Goal: Task Accomplishment & Management: Manage account settings

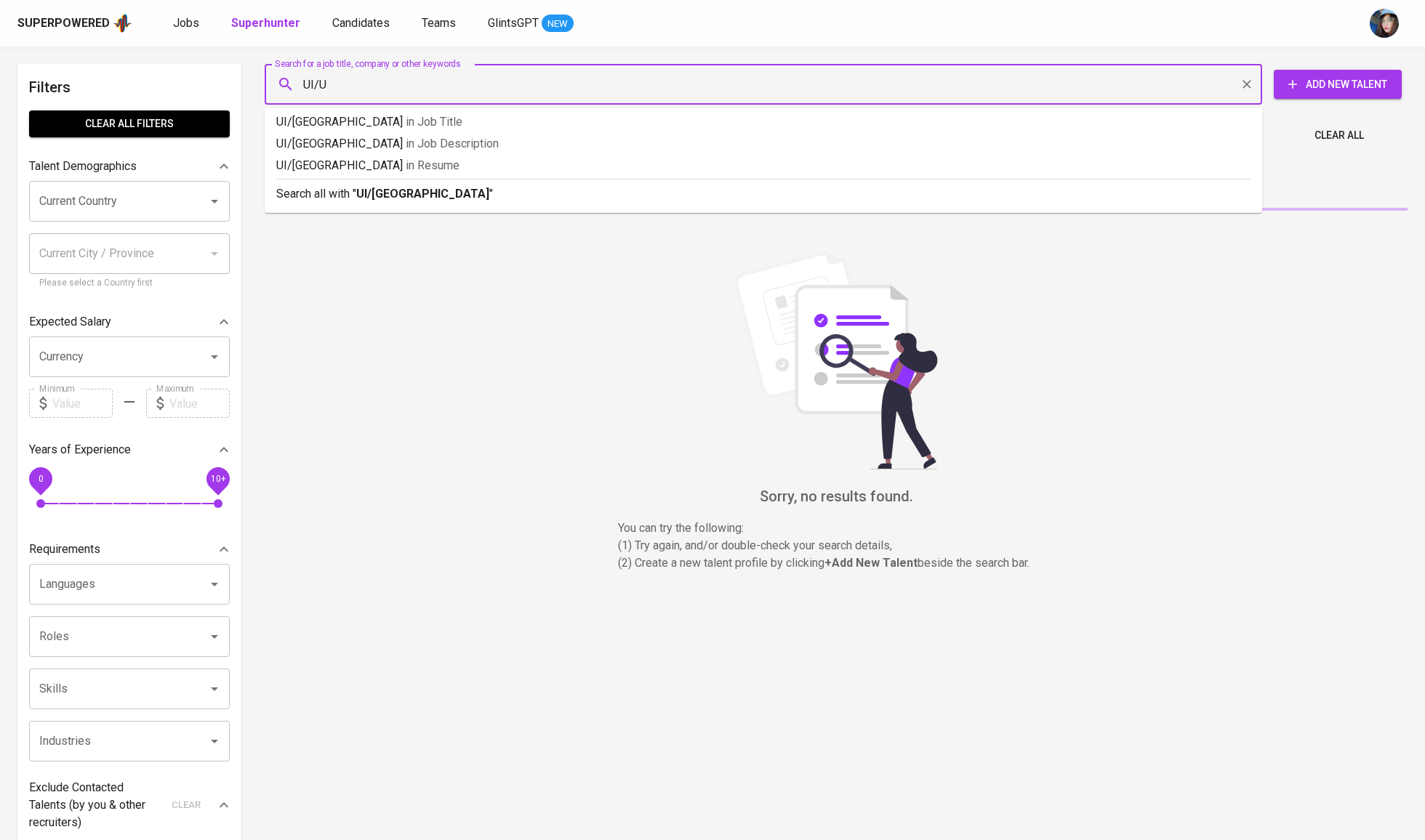
type input "UI/UX"
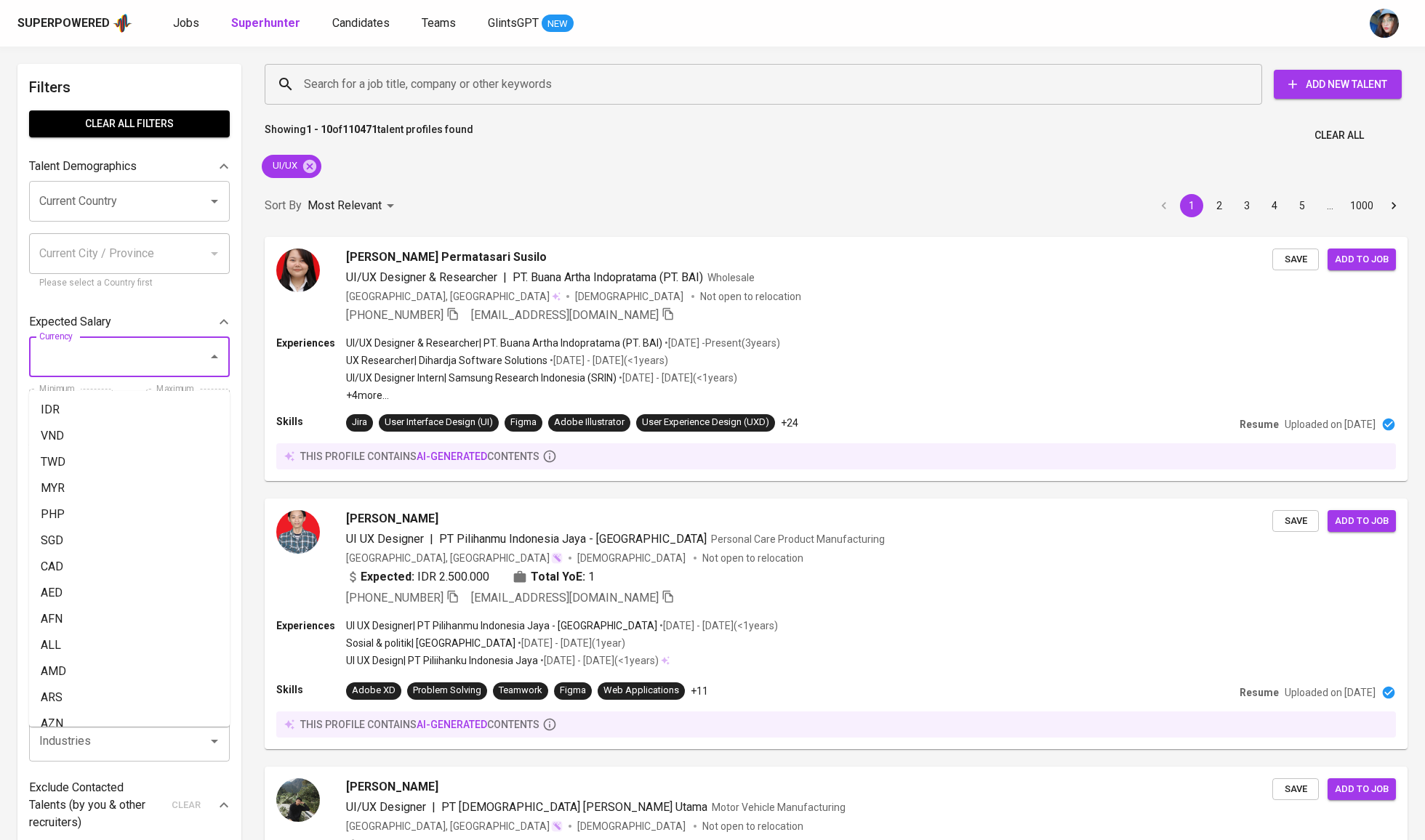
click at [146, 367] on input "Currency" at bounding box center [109, 357] width 147 height 28
click at [138, 324] on div "Expected Salary" at bounding box center [119, 322] width 180 height 18
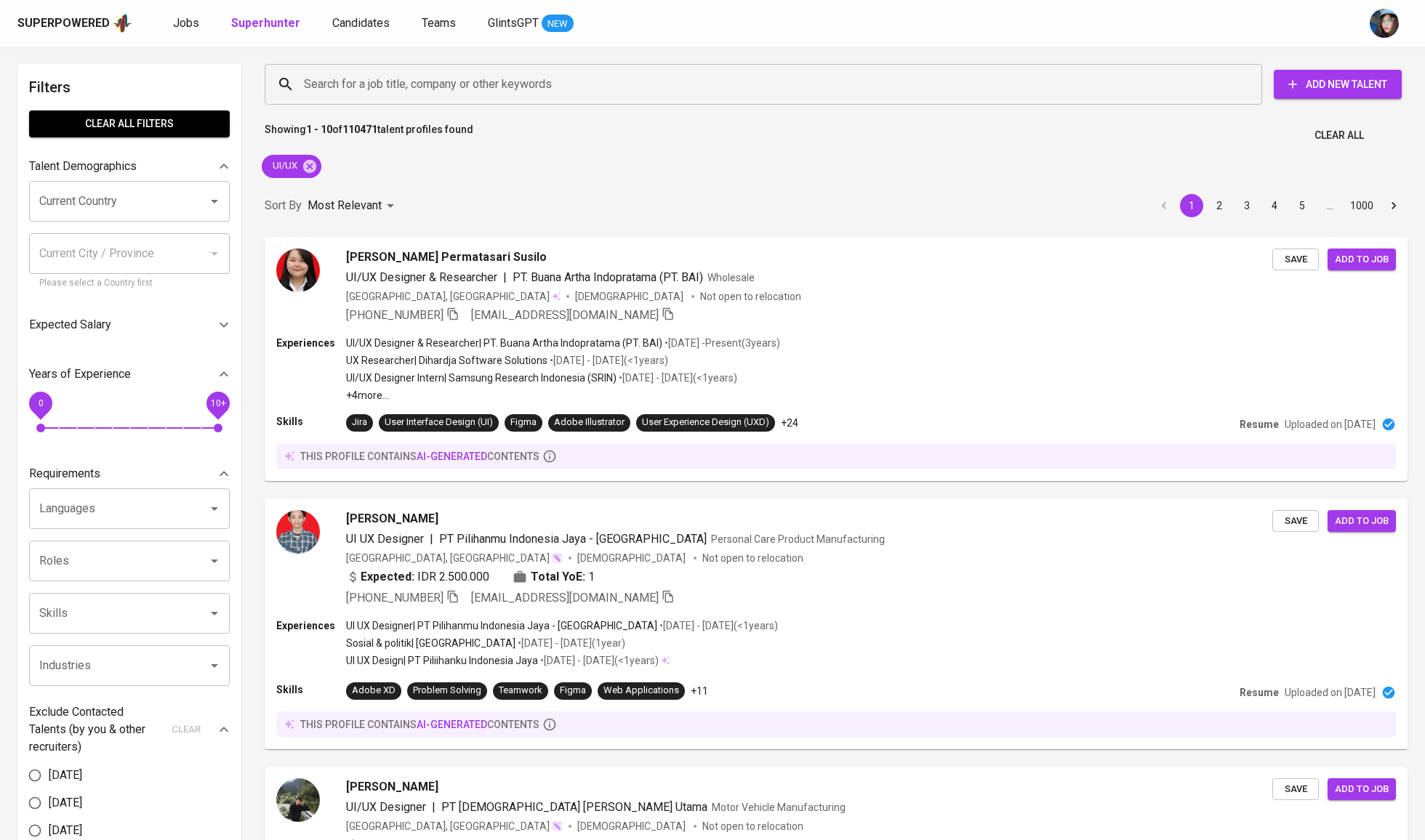
click at [129, 371] on div "Years of Experience" at bounding box center [129, 374] width 201 height 29
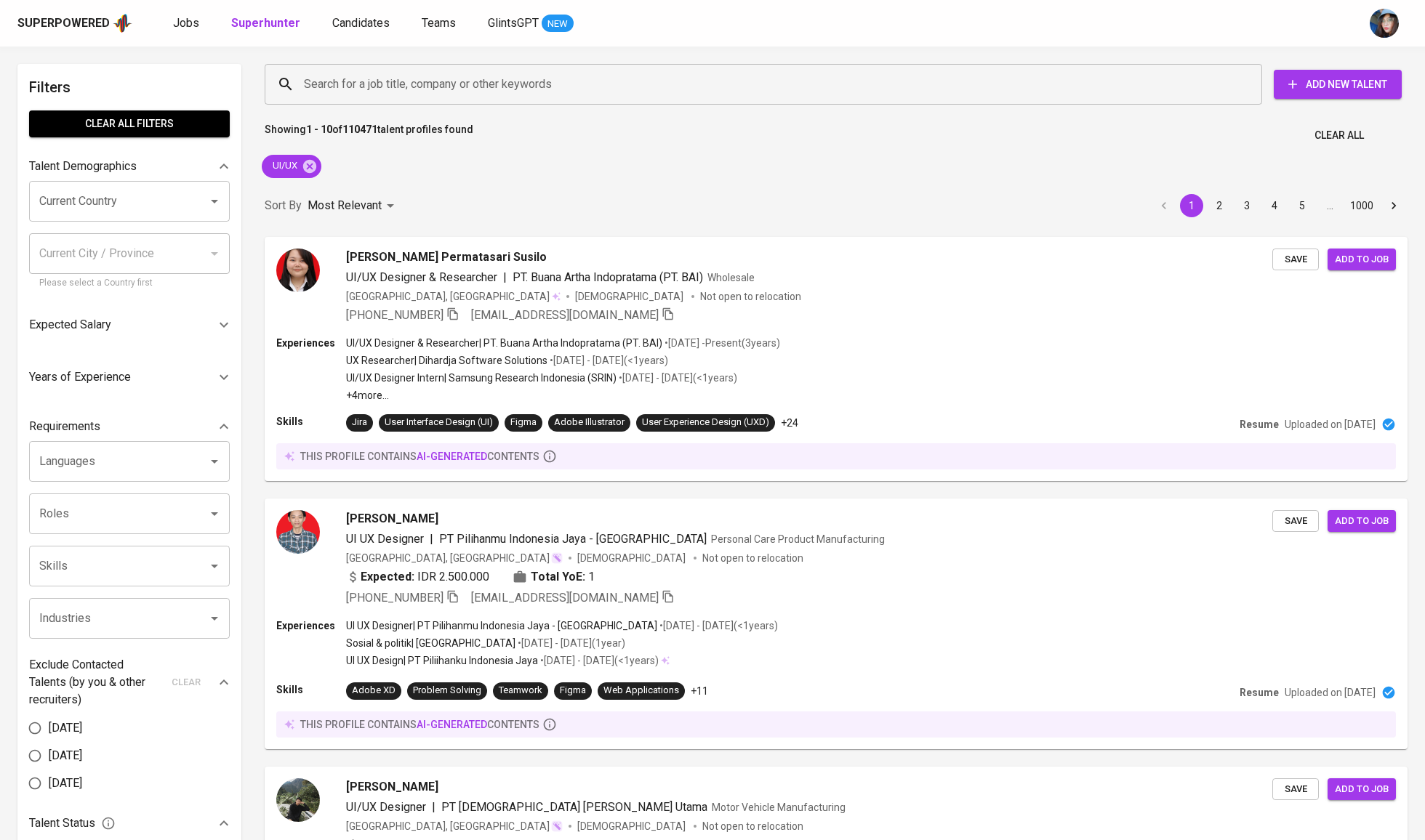
click at [132, 342] on div "Expected Salary" at bounding box center [129, 325] width 201 height 35
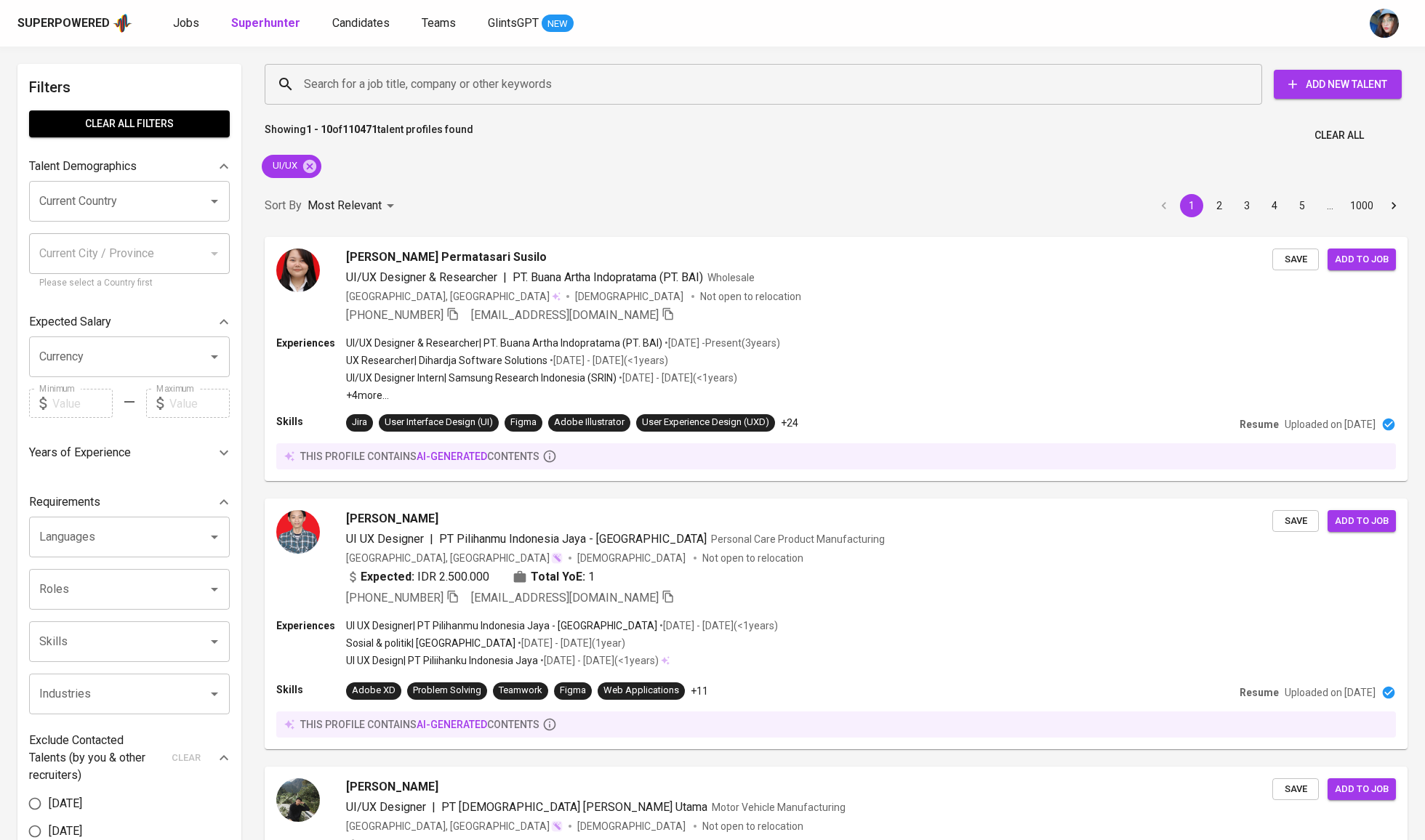
click at [132, 359] on input "Currency" at bounding box center [109, 357] width 147 height 28
click at [120, 416] on li "IDR" at bounding box center [129, 409] width 201 height 26
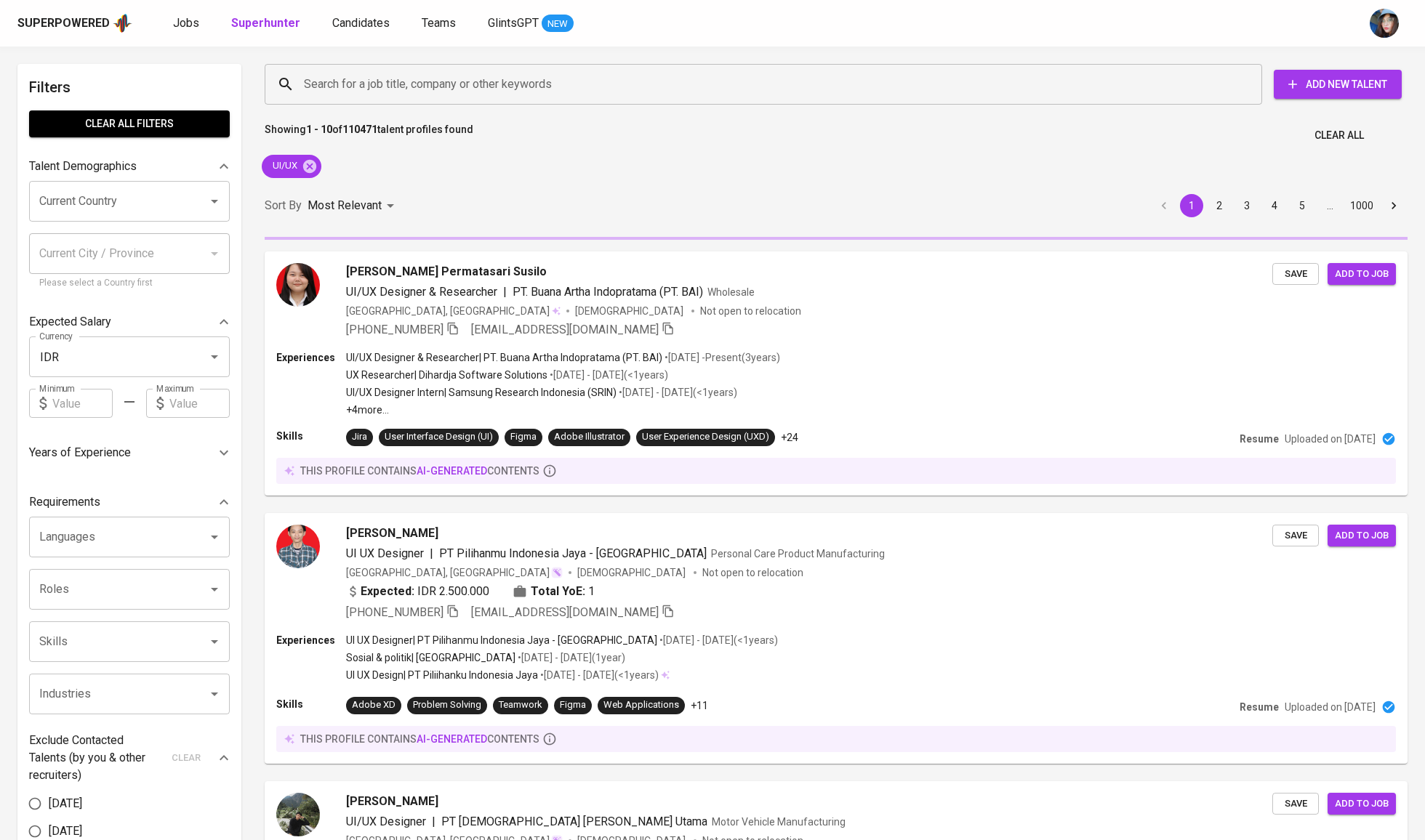
type input "IDR"
click at [240, 402] on div "Filters Clear All filters Talent Demographics Current Country Current Country C…" at bounding box center [129, 639] width 224 height 1150
click at [184, 417] on input "text" at bounding box center [199, 402] width 60 height 29
type input "15.000.000"
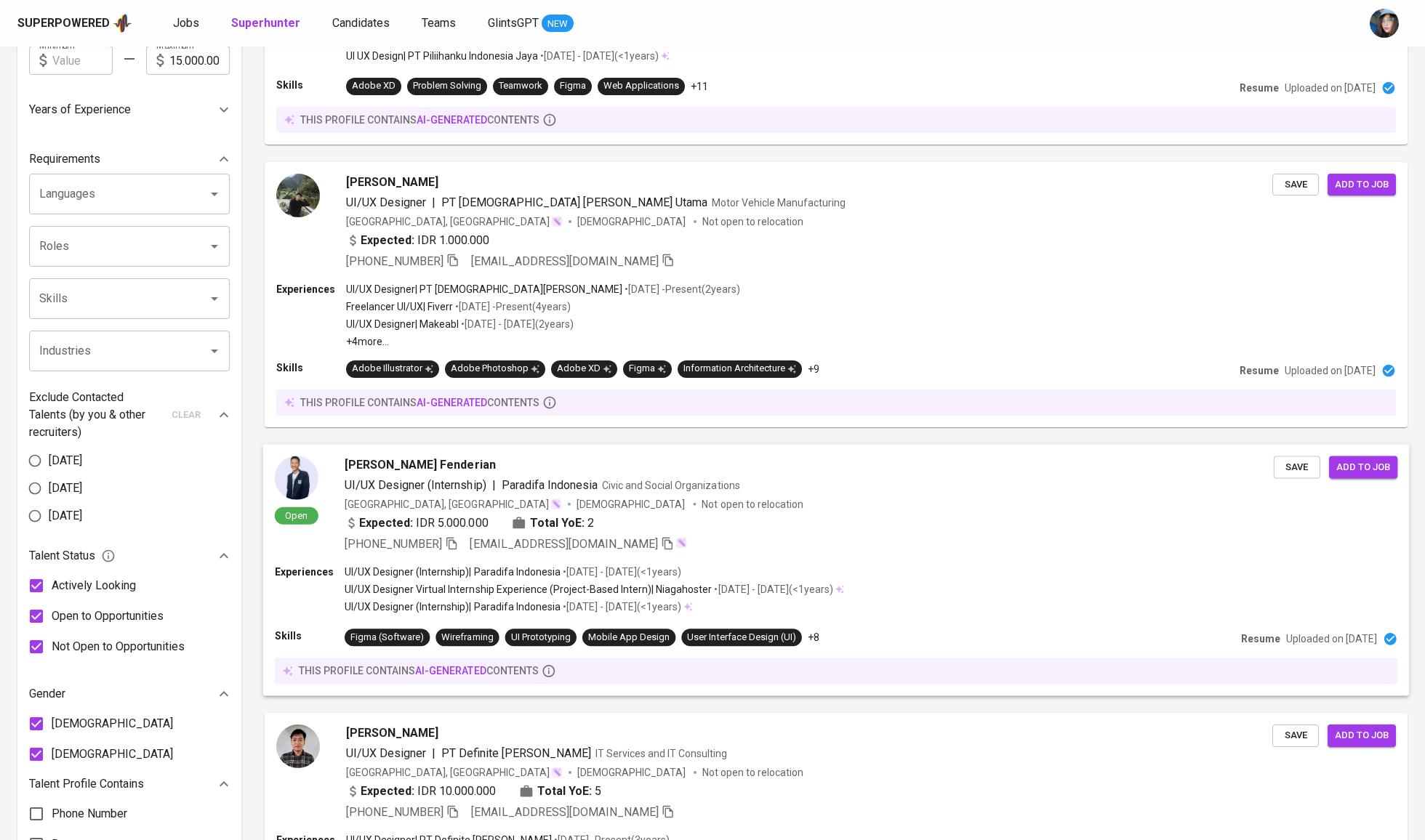
scroll to position [167, 0]
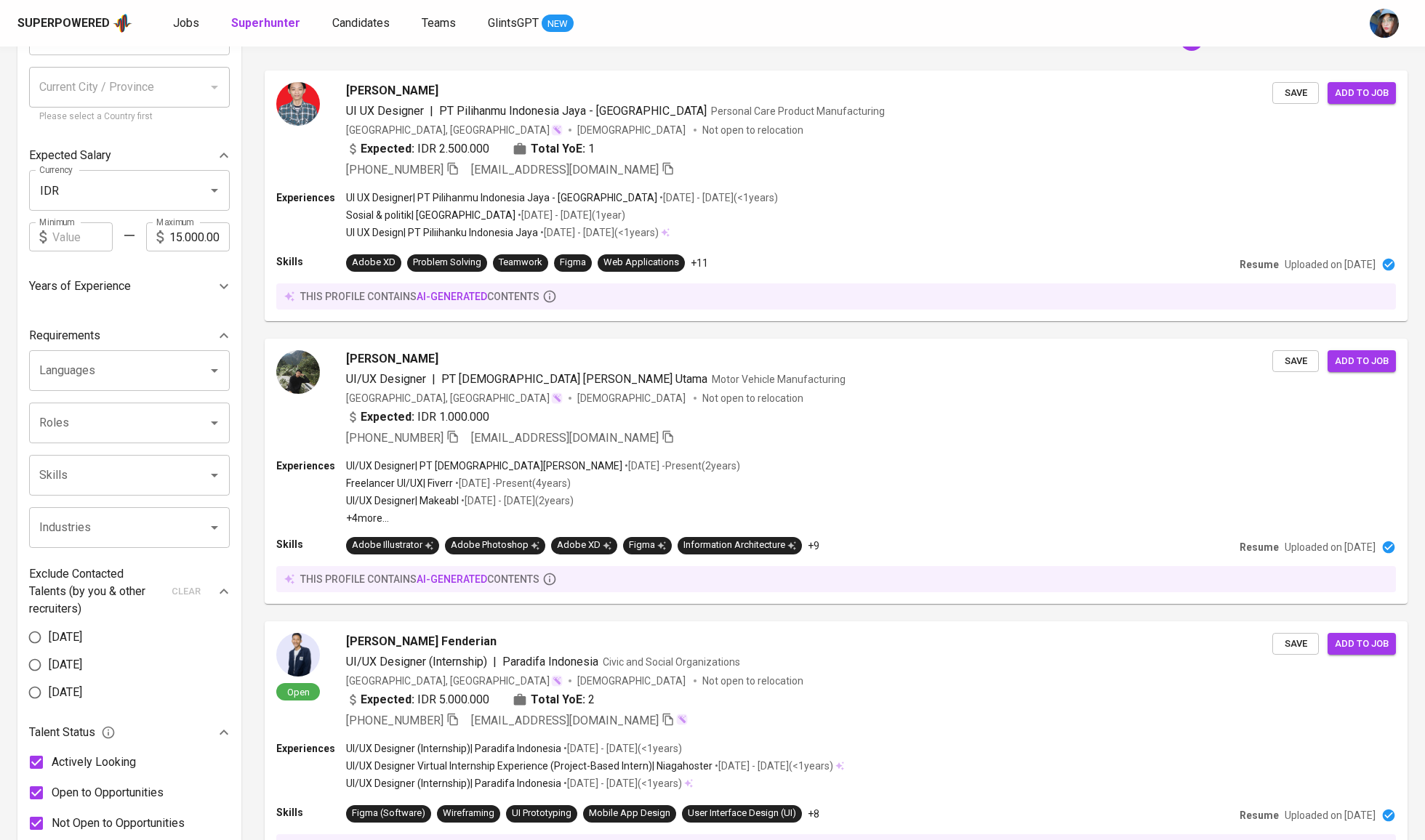
click at [88, 241] on input "text" at bounding box center [83, 237] width 60 height 29
type input "1"
type input "13.000.000"
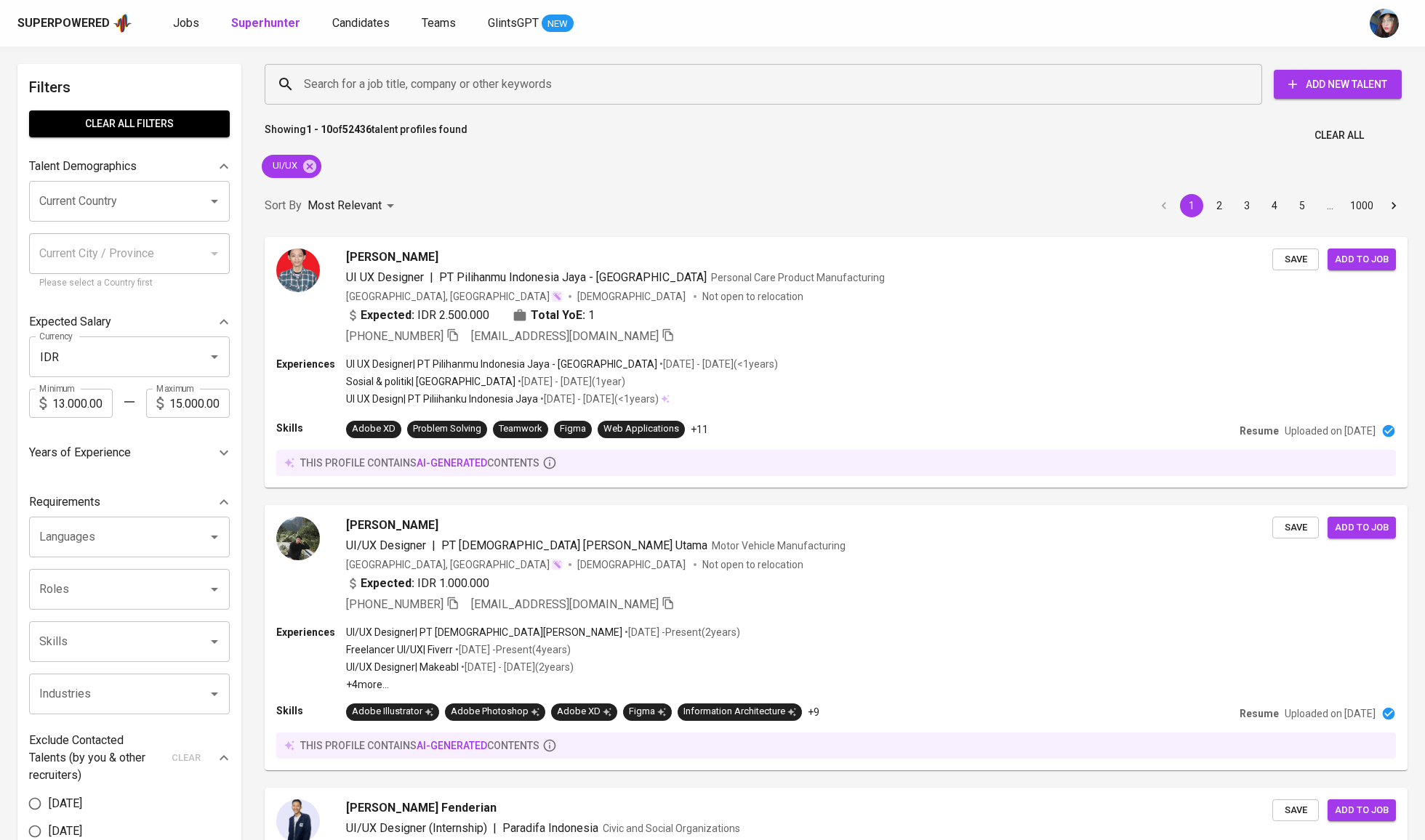
scroll to position [0, 0]
click at [178, 413] on input "15.000.000" at bounding box center [199, 402] width 60 height 29
click at [105, 411] on input "13.000.000" at bounding box center [83, 402] width 60 height 29
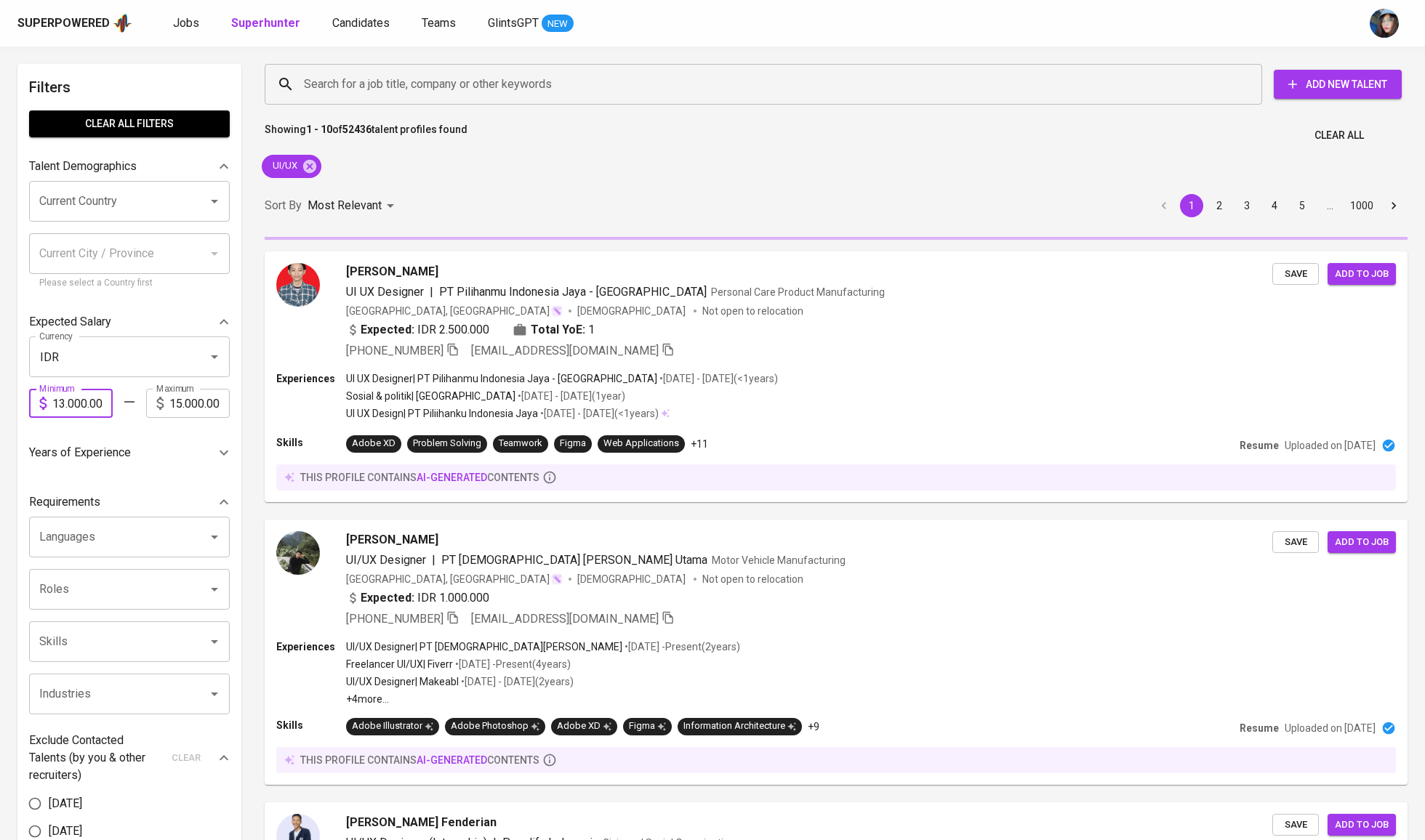
click at [169, 462] on div "Years of Experience" at bounding box center [119, 452] width 180 height 18
click at [222, 462] on icon at bounding box center [223, 452] width 18 height 18
click at [215, 460] on icon at bounding box center [223, 452] width 18 height 18
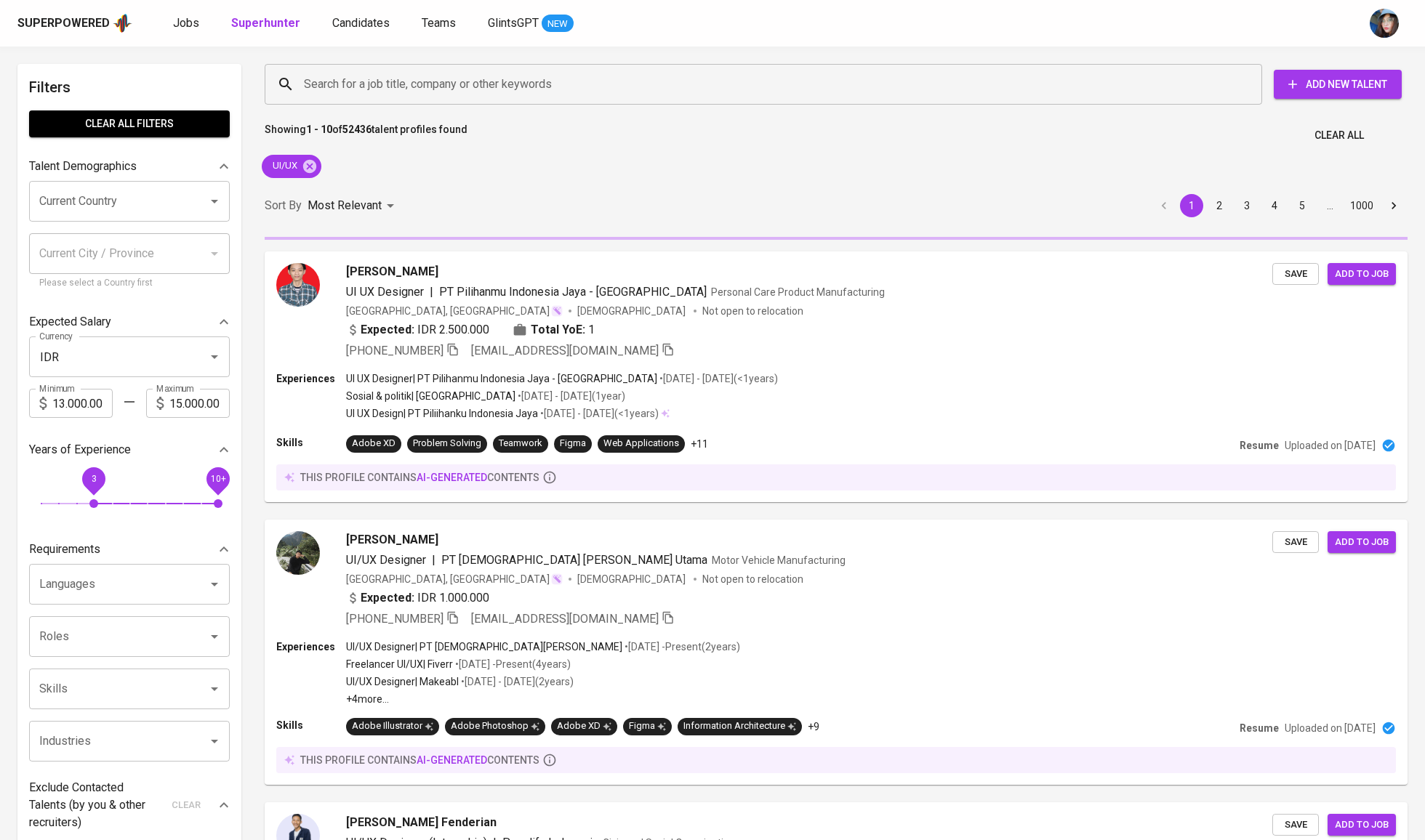
drag, startPoint x: 38, startPoint y: 497, endPoint x: 99, endPoint y: 504, distance: 61.4
click at [99, 496] on span "3" at bounding box center [93, 478] width 33 height 32
drag, startPoint x: 224, startPoint y: 494, endPoint x: 141, endPoint y: 507, distance: 84.0
click at [141, 491] on span "6" at bounding box center [147, 479] width 23 height 23
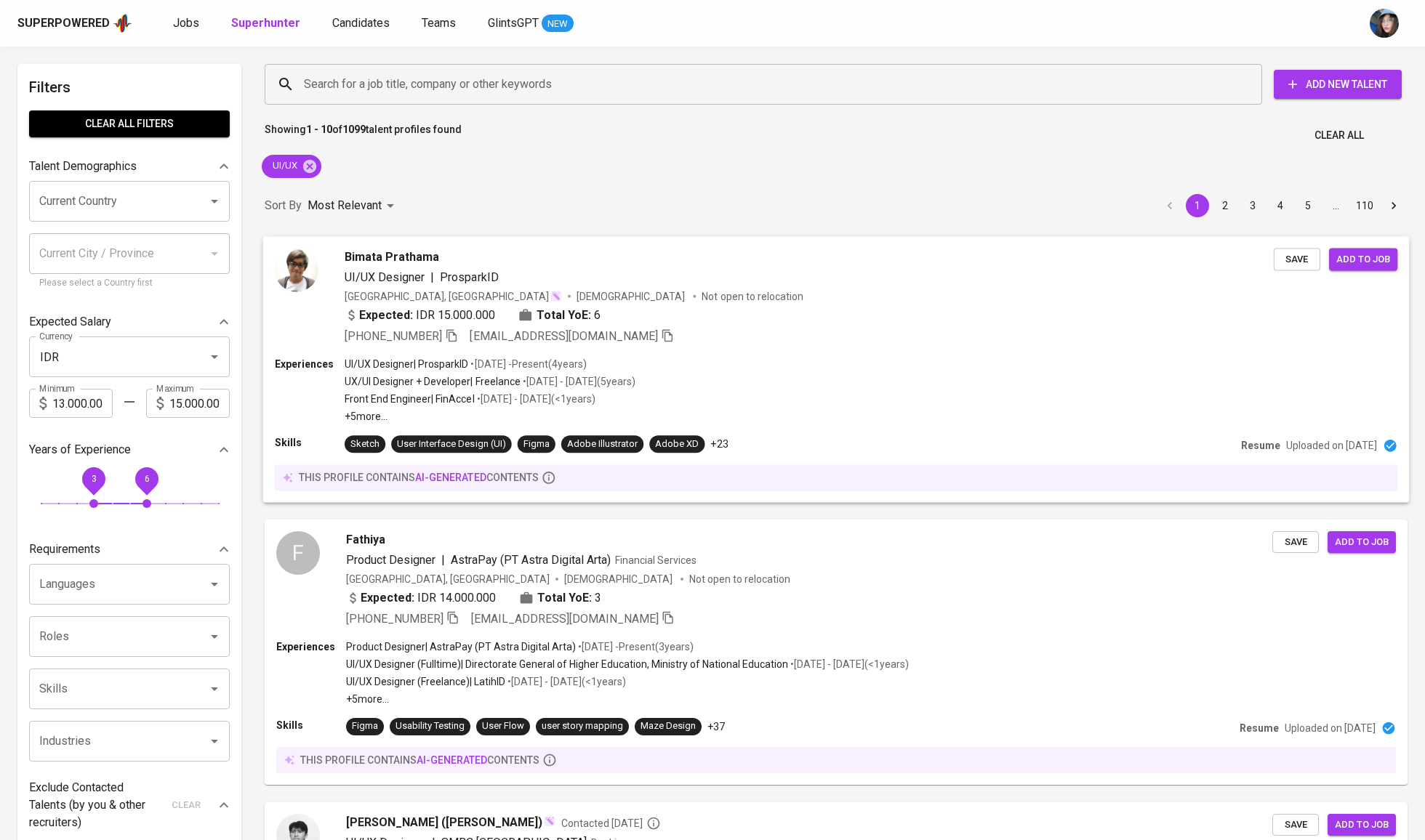
scroll to position [55, 0]
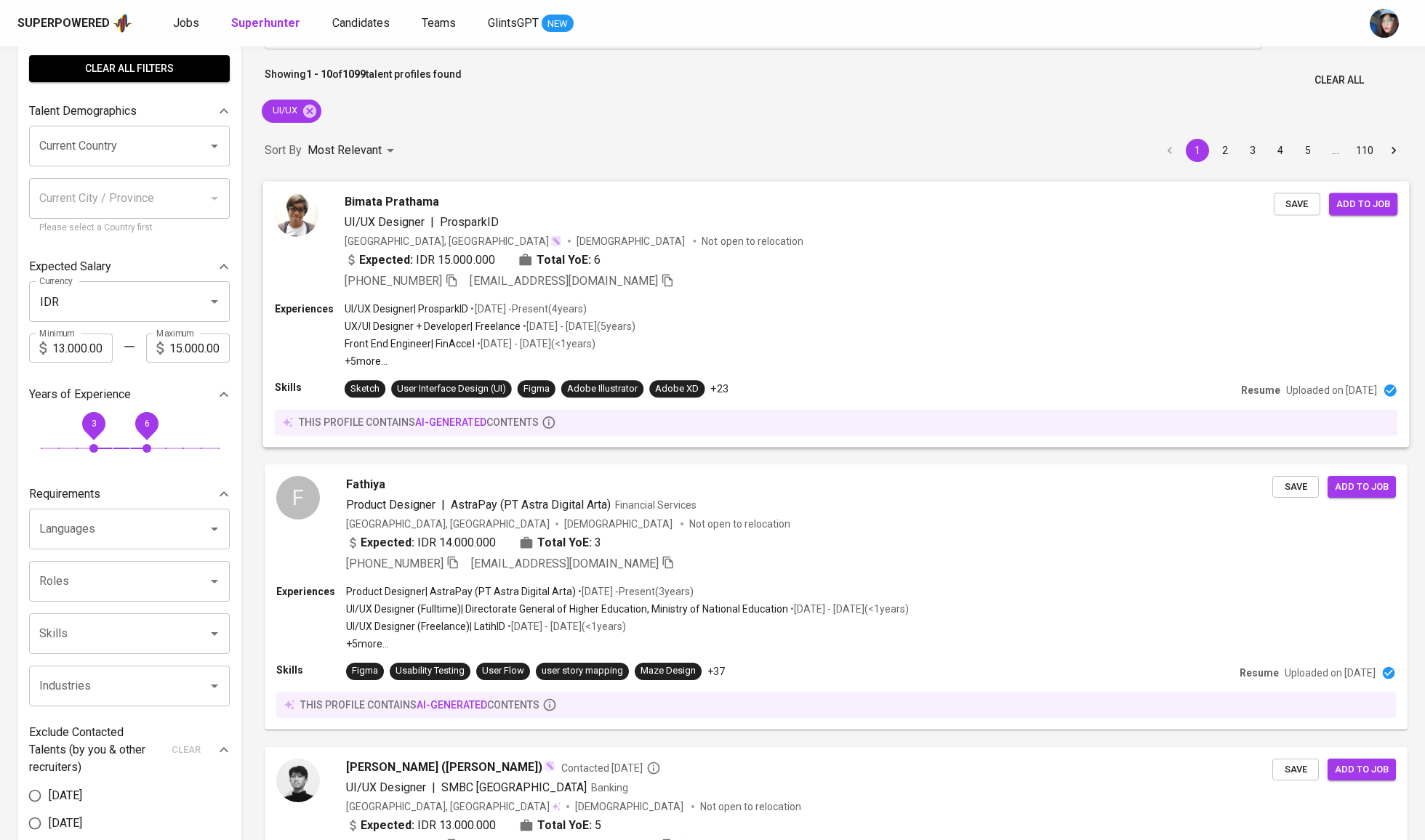
click at [690, 248] on div "Bimata Prathama UI/UX Designer | ProsparkID [GEOGRAPHIC_DATA], [GEOGRAPHIC_DATA…" at bounding box center [809, 241] width 929 height 97
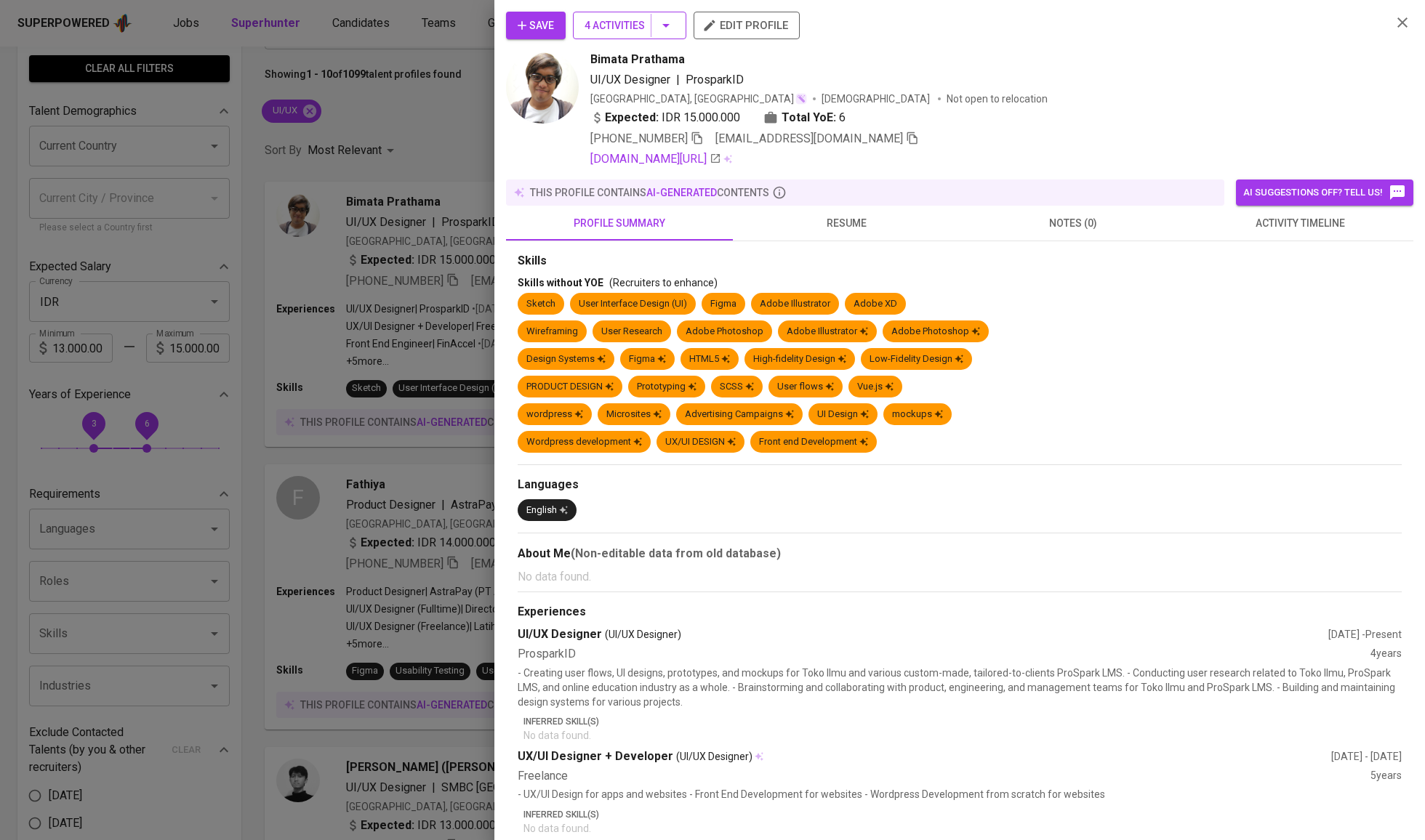
click at [650, 26] on span "4 Activities" at bounding box center [630, 26] width 90 height 18
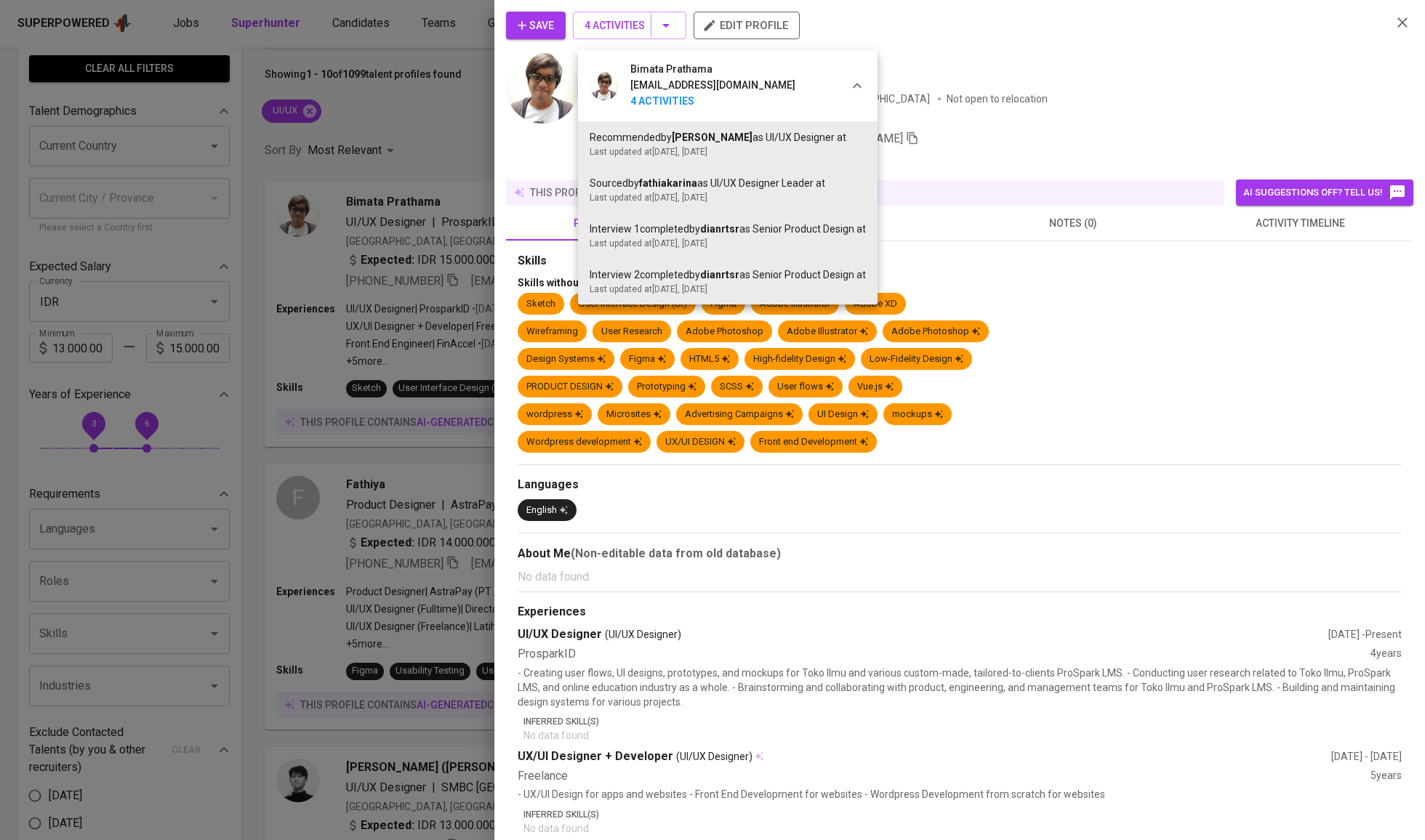
click at [1172, 247] on div at bounding box center [712, 420] width 1425 height 840
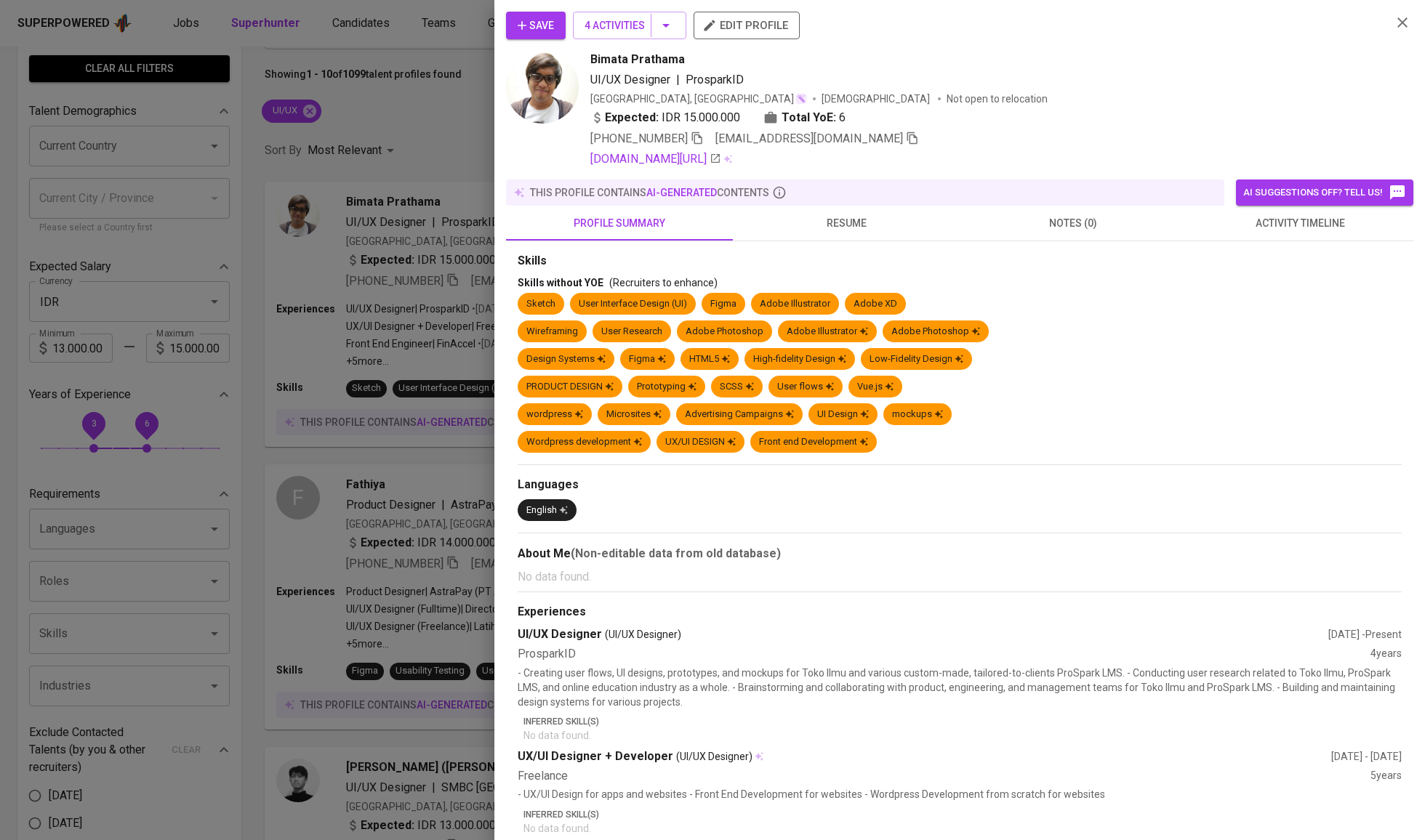
click at [1201, 224] on button "activity timeline" at bounding box center [1300, 223] width 227 height 35
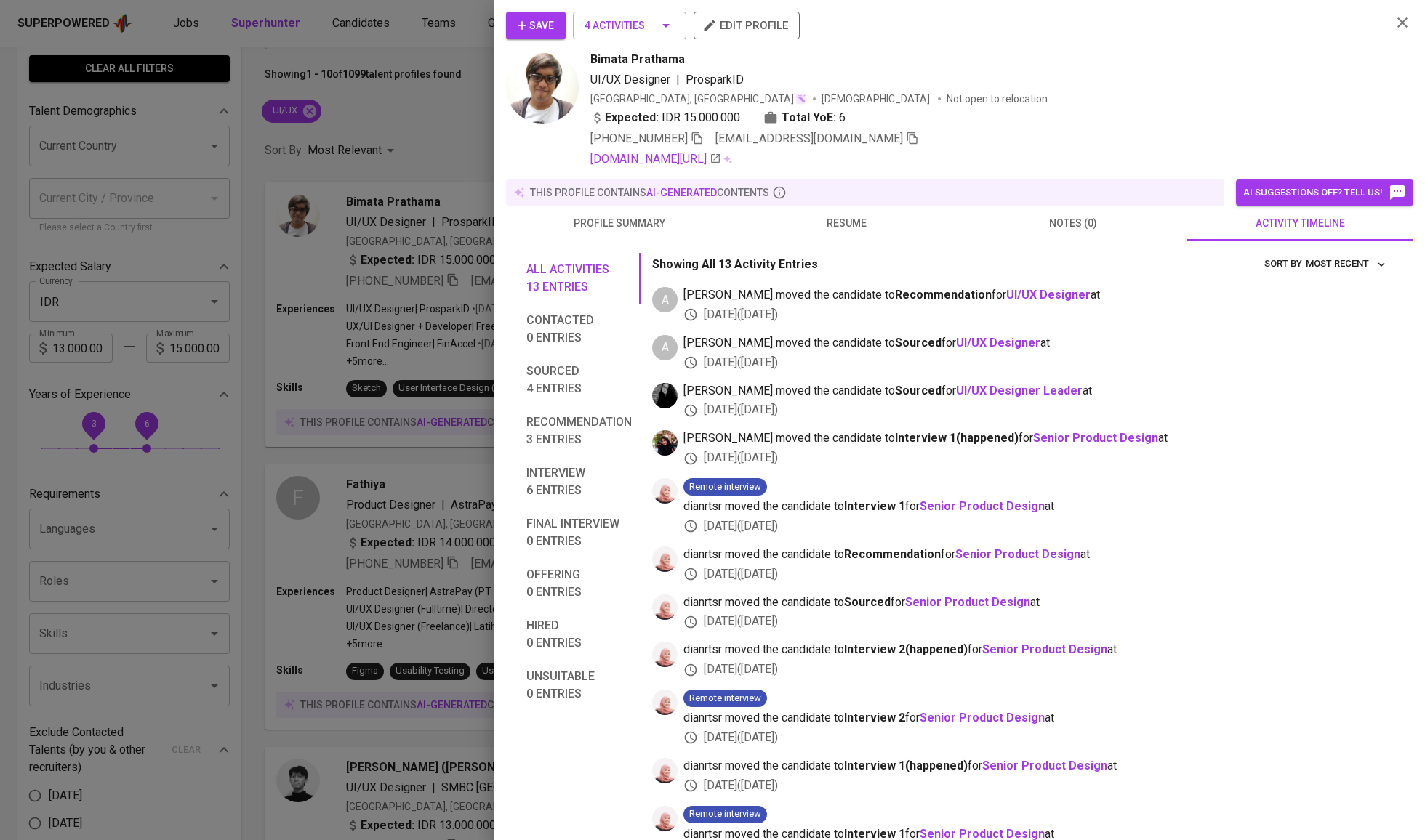
click at [375, 242] on div at bounding box center [712, 420] width 1425 height 840
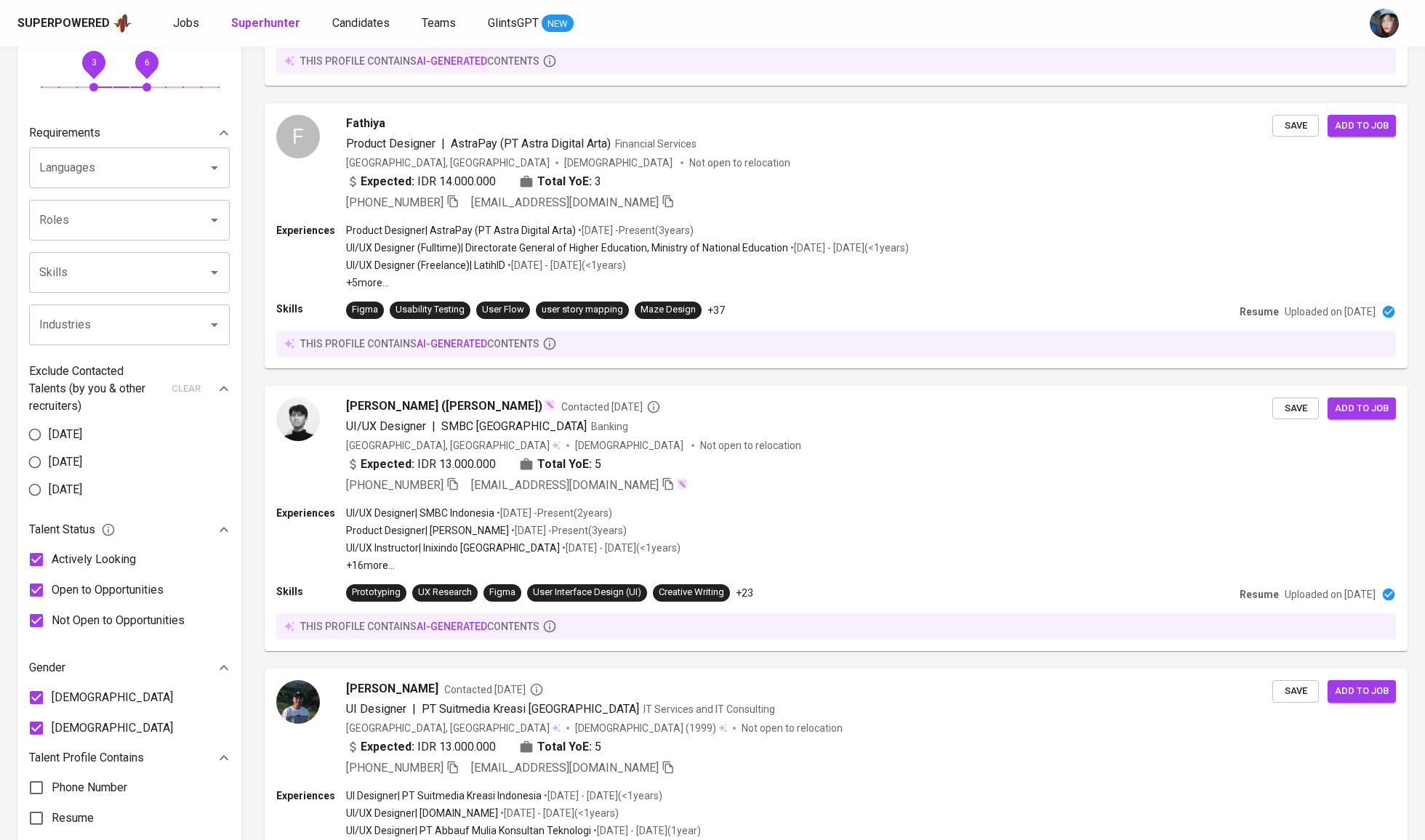
scroll to position [417, 0]
click at [675, 413] on div "[PERSON_NAME] ([PERSON_NAME]) Contacted [DATE]" at bounding box center [809, 404] width 929 height 18
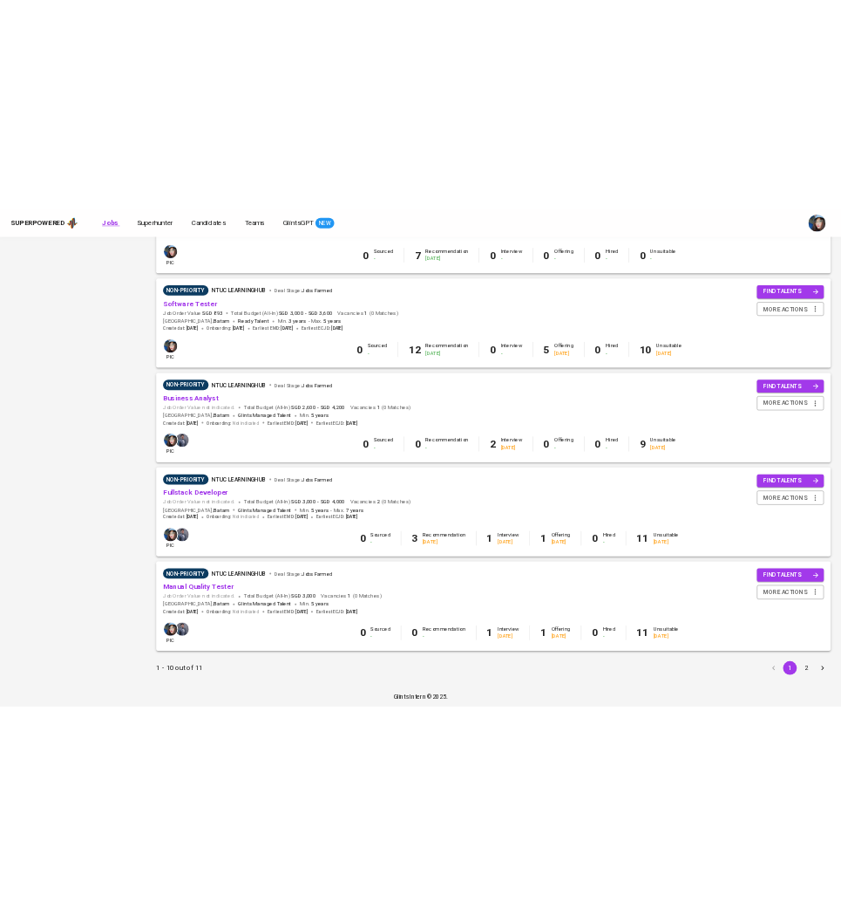
scroll to position [1071, 0]
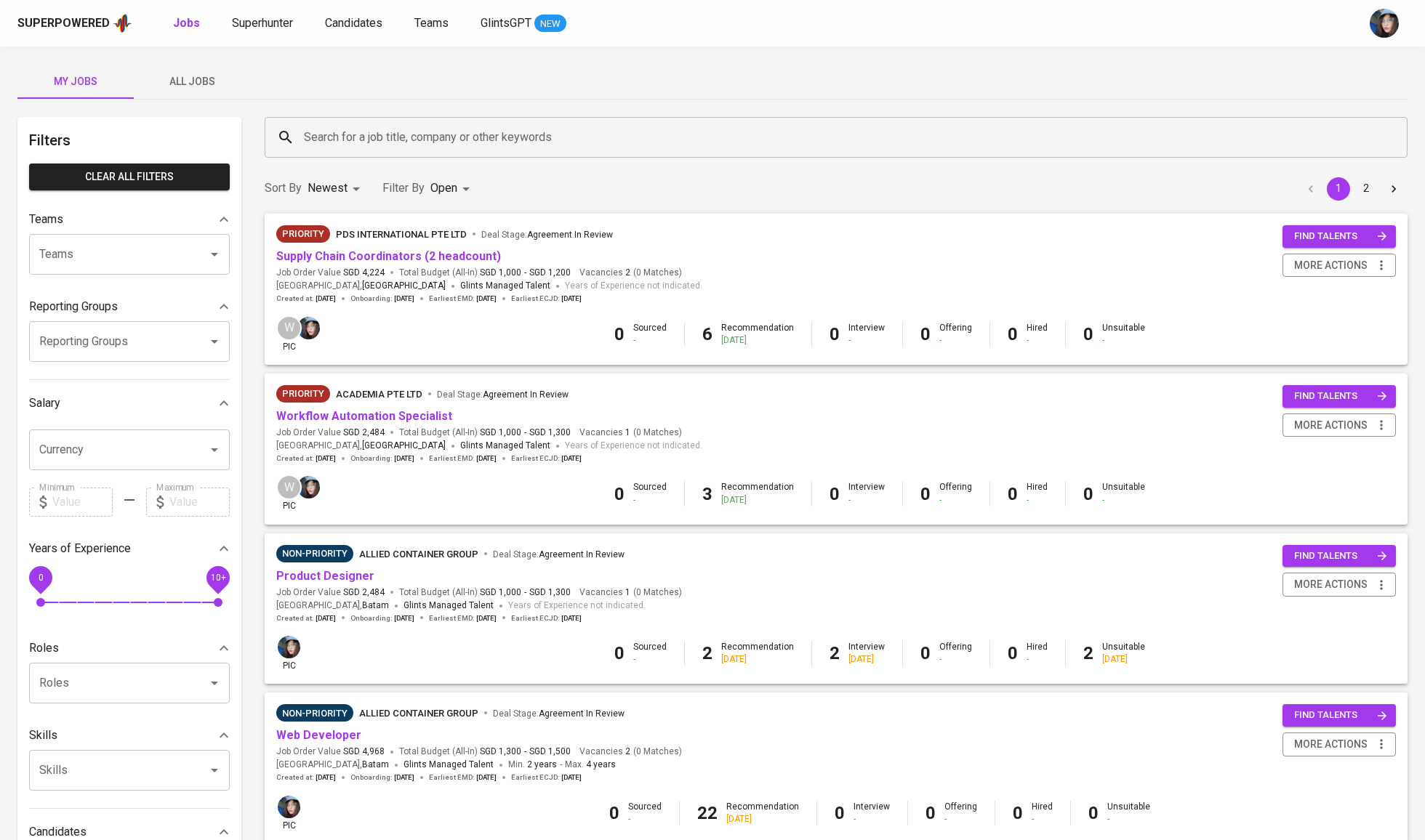
click at [395, 145] on input "Search for a job title, company or other keywords" at bounding box center [840, 137] width 1079 height 28
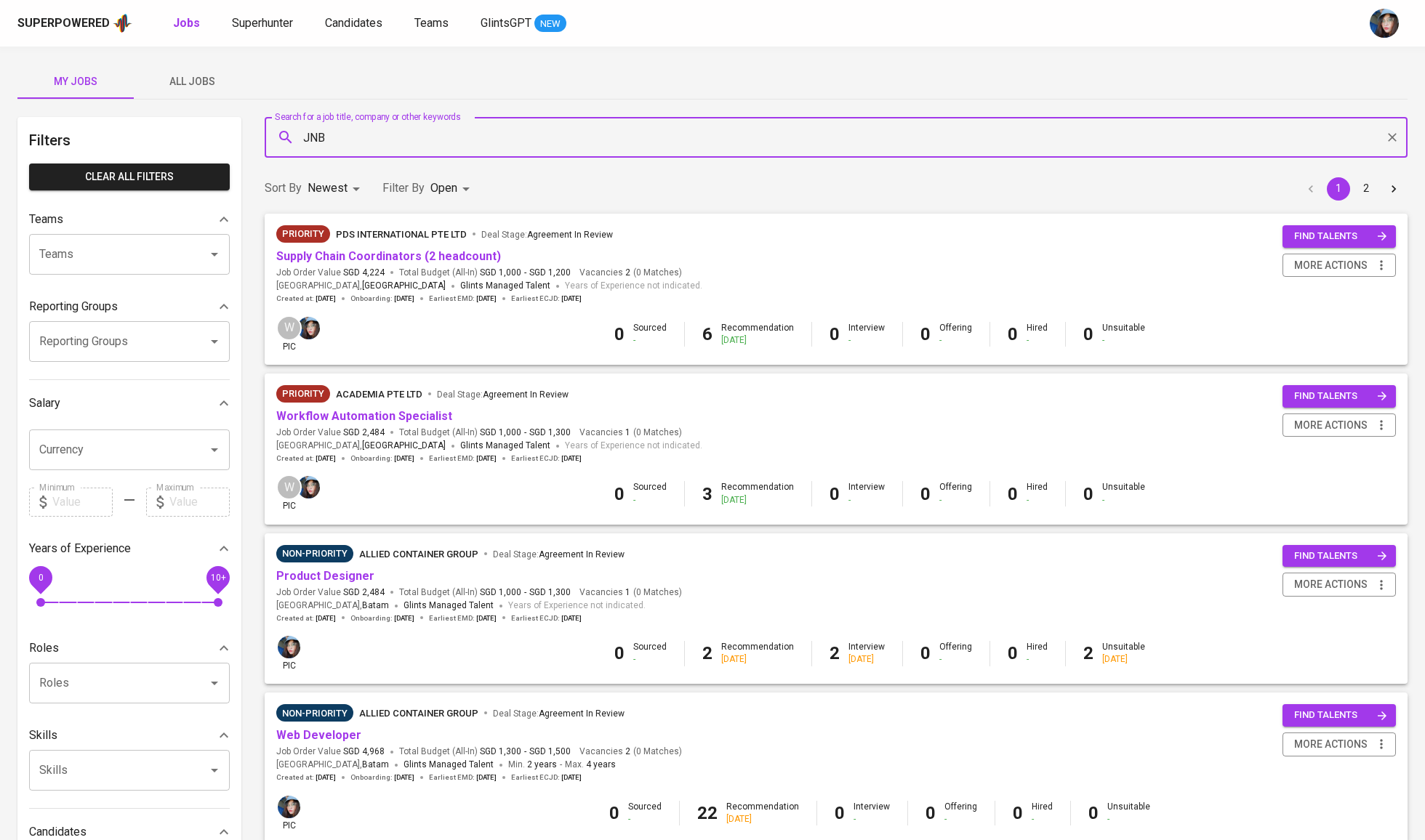
type input "JNB"
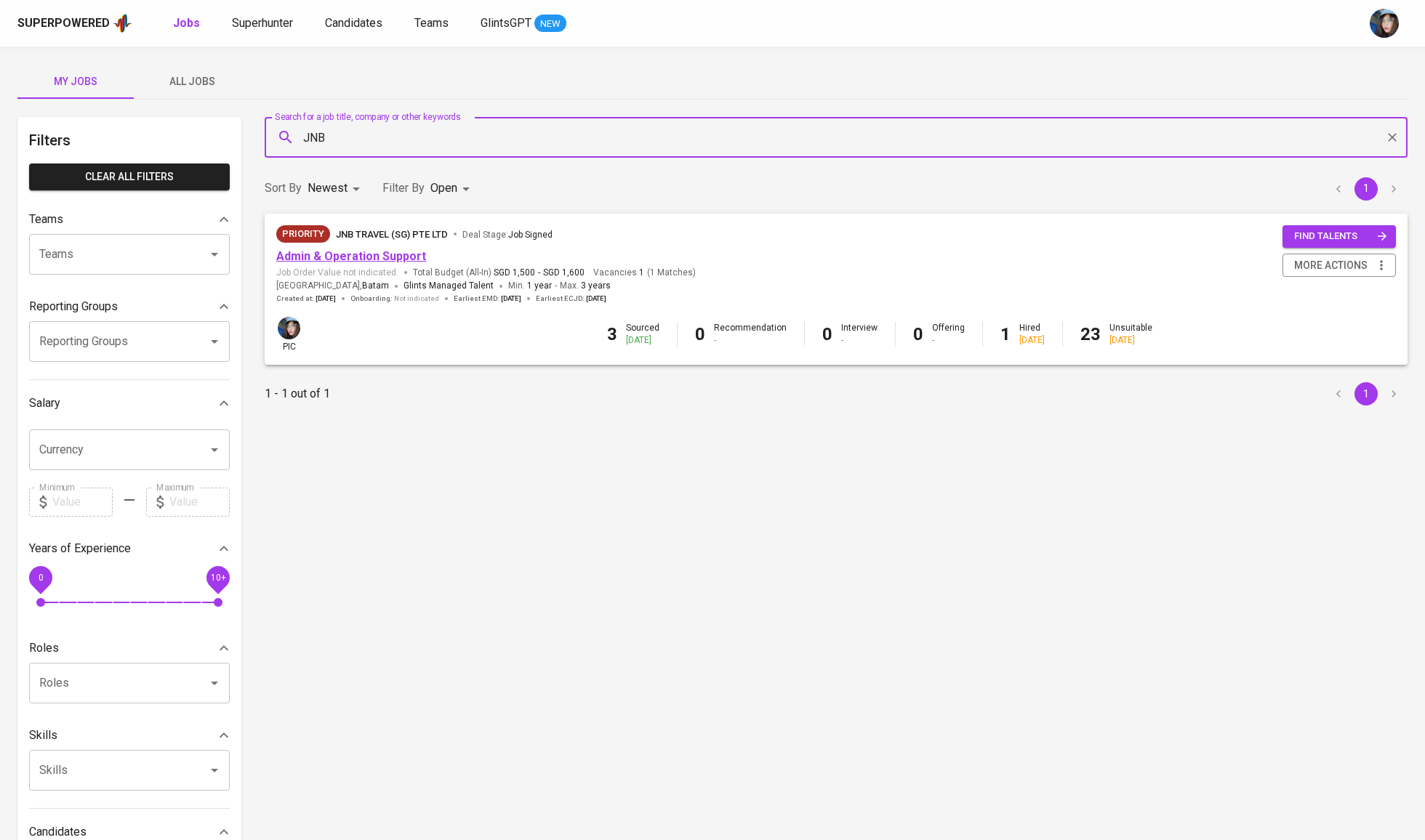
click at [384, 252] on link "Admin & Operation Support" at bounding box center [351, 256] width 150 height 14
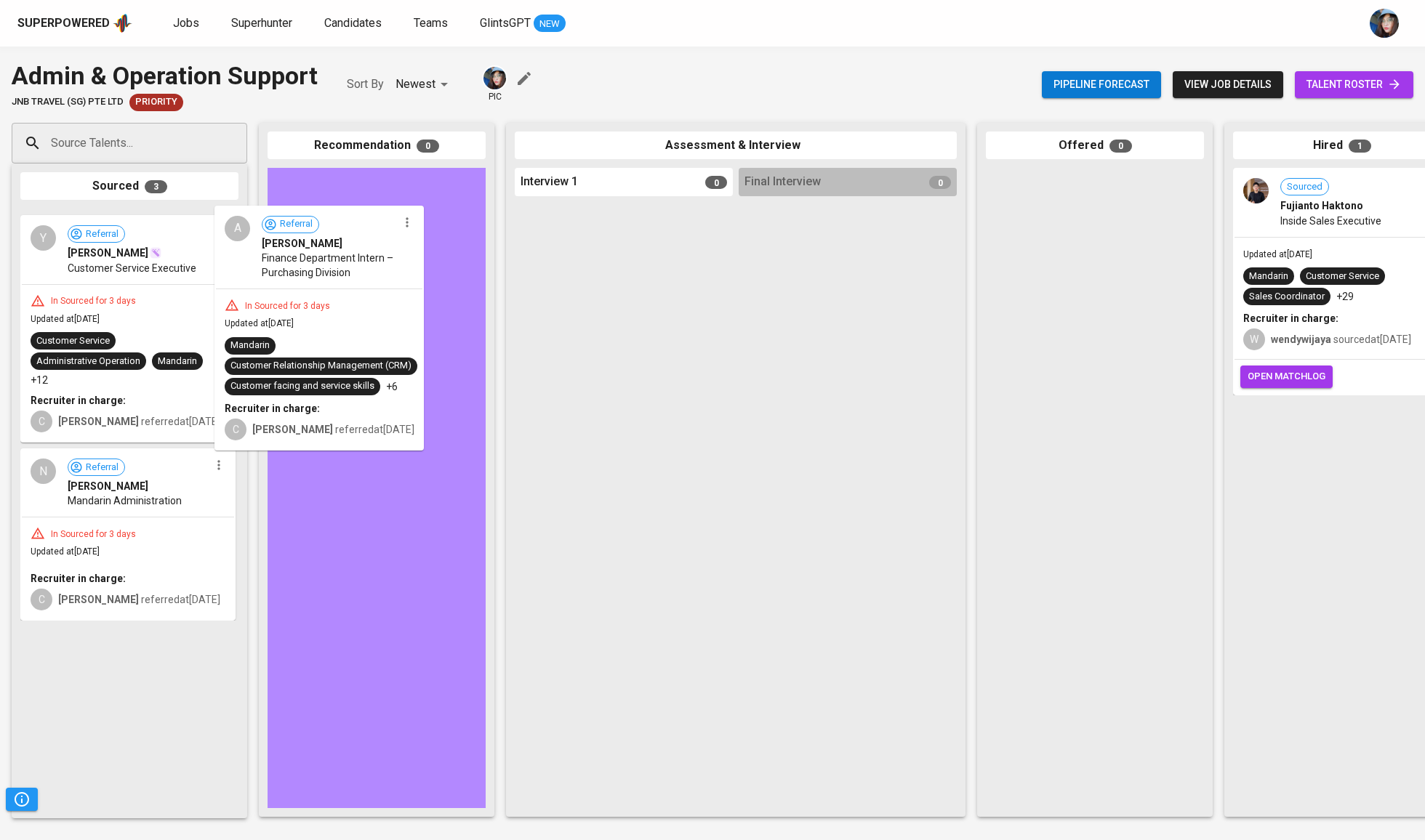
drag, startPoint x: 54, startPoint y: 289, endPoint x: 291, endPoint y: 287, distance: 237.0
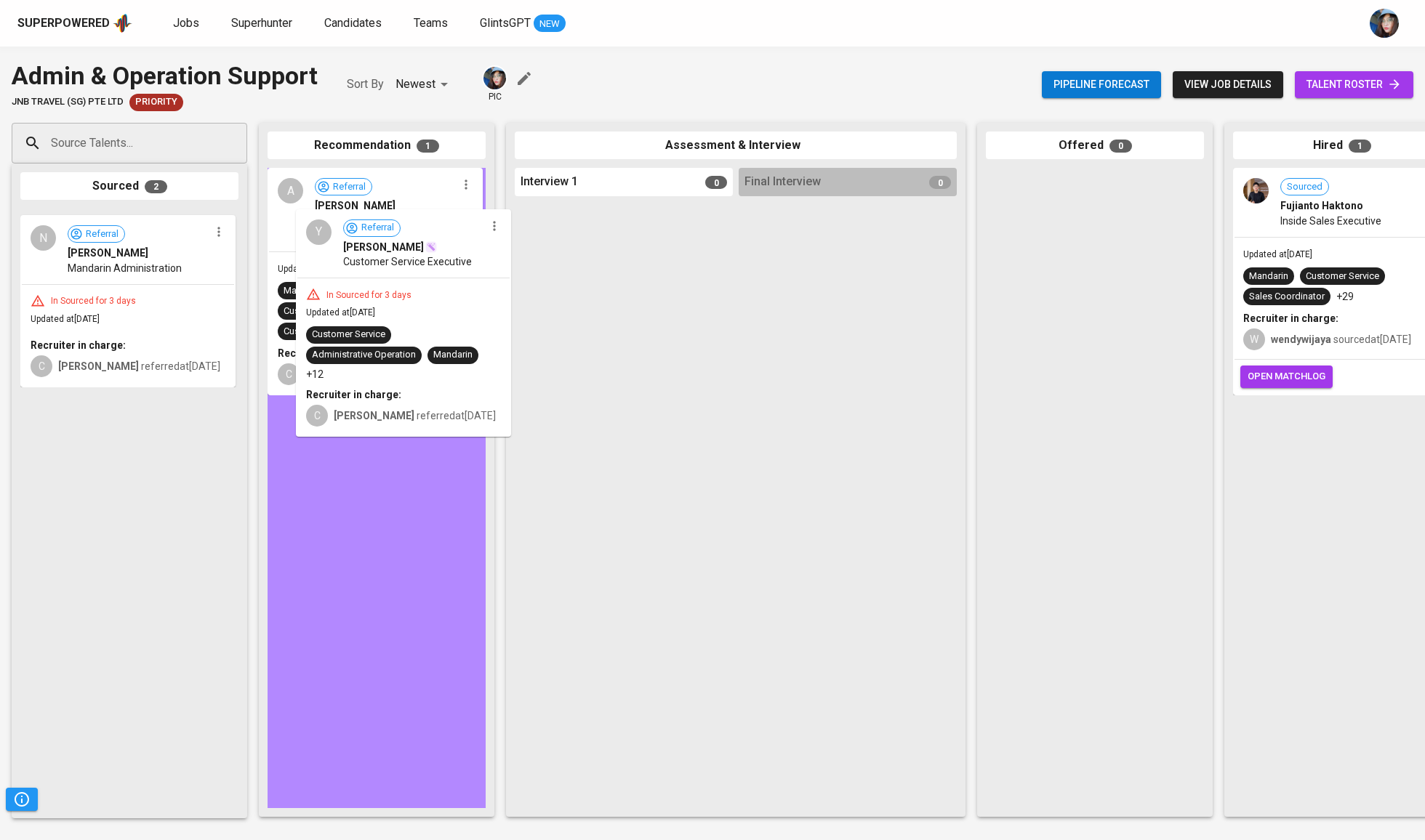
drag, startPoint x: 83, startPoint y: 273, endPoint x: 366, endPoint y: 274, distance: 283.0
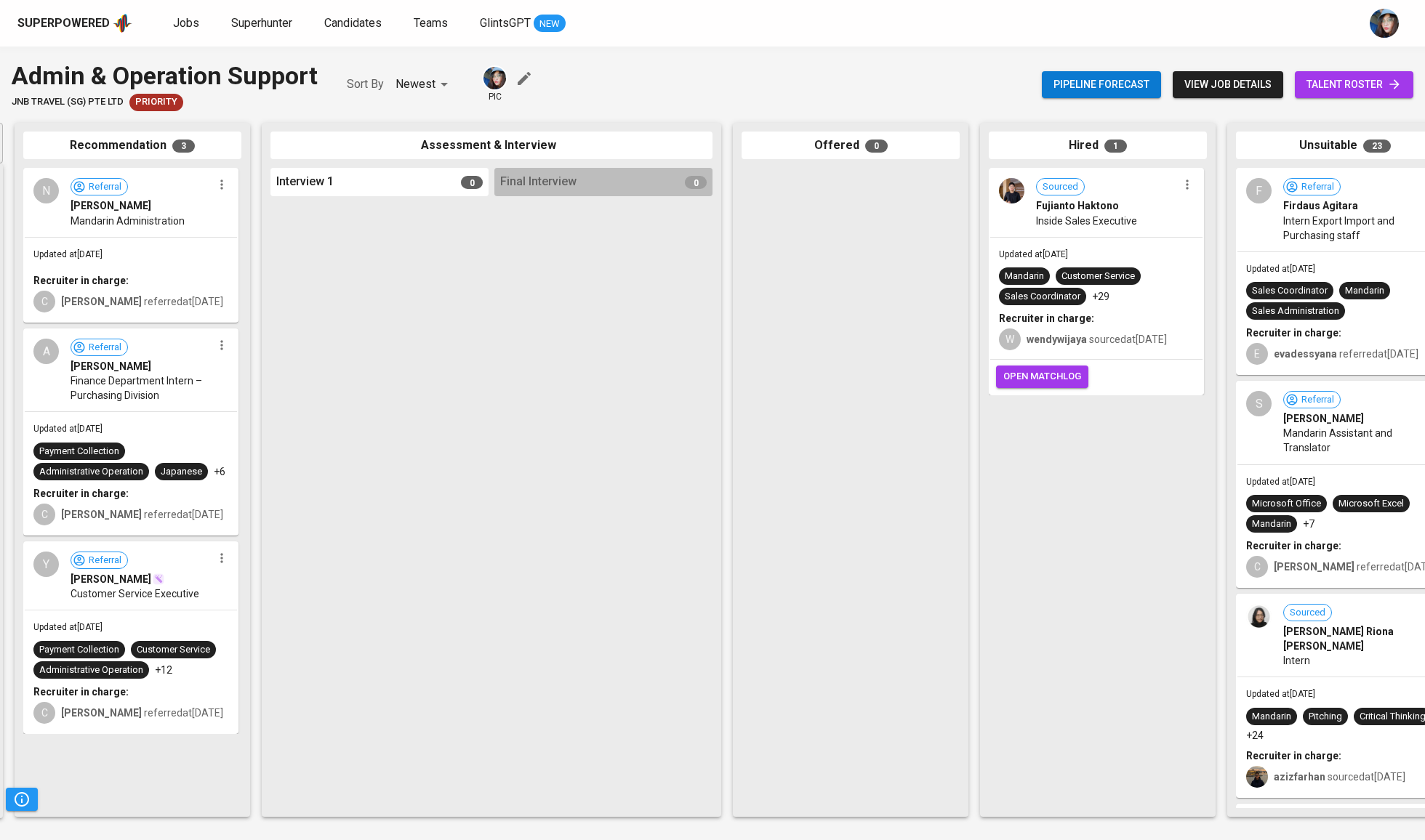
scroll to position [0, 306]
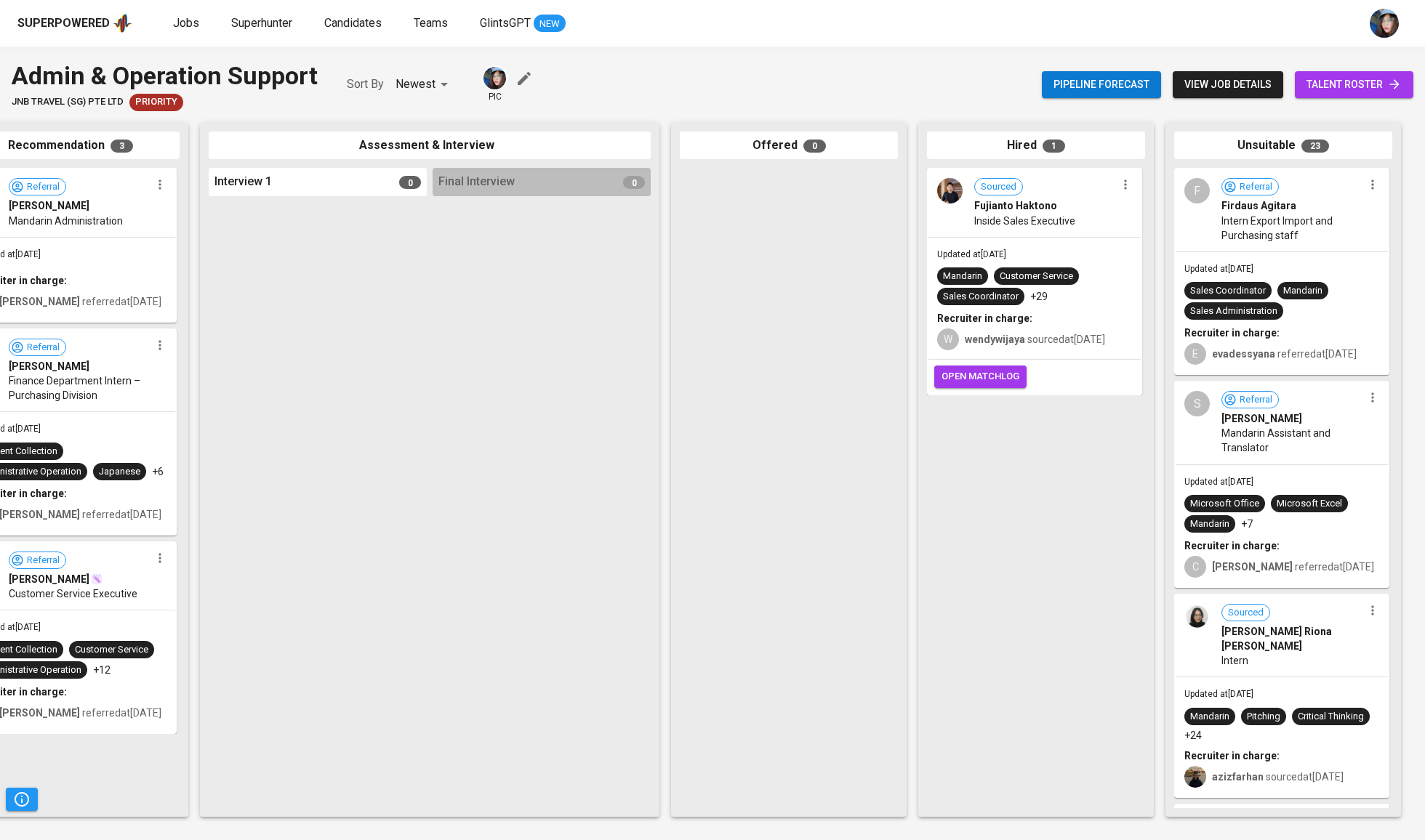
click at [1407, 96] on link "talent roster" at bounding box center [1354, 84] width 118 height 27
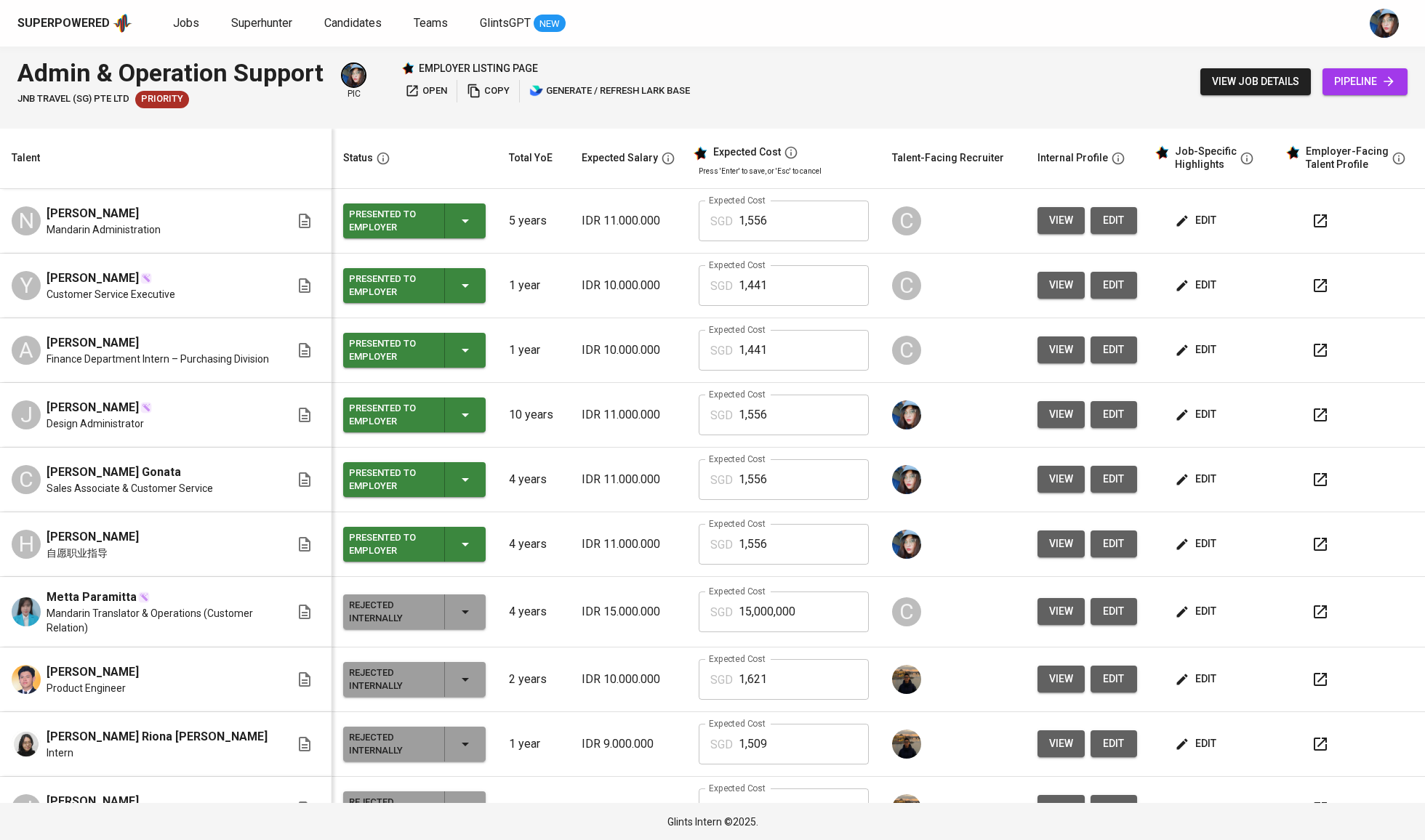
click at [465, 488] on icon "button" at bounding box center [465, 479] width 18 height 18
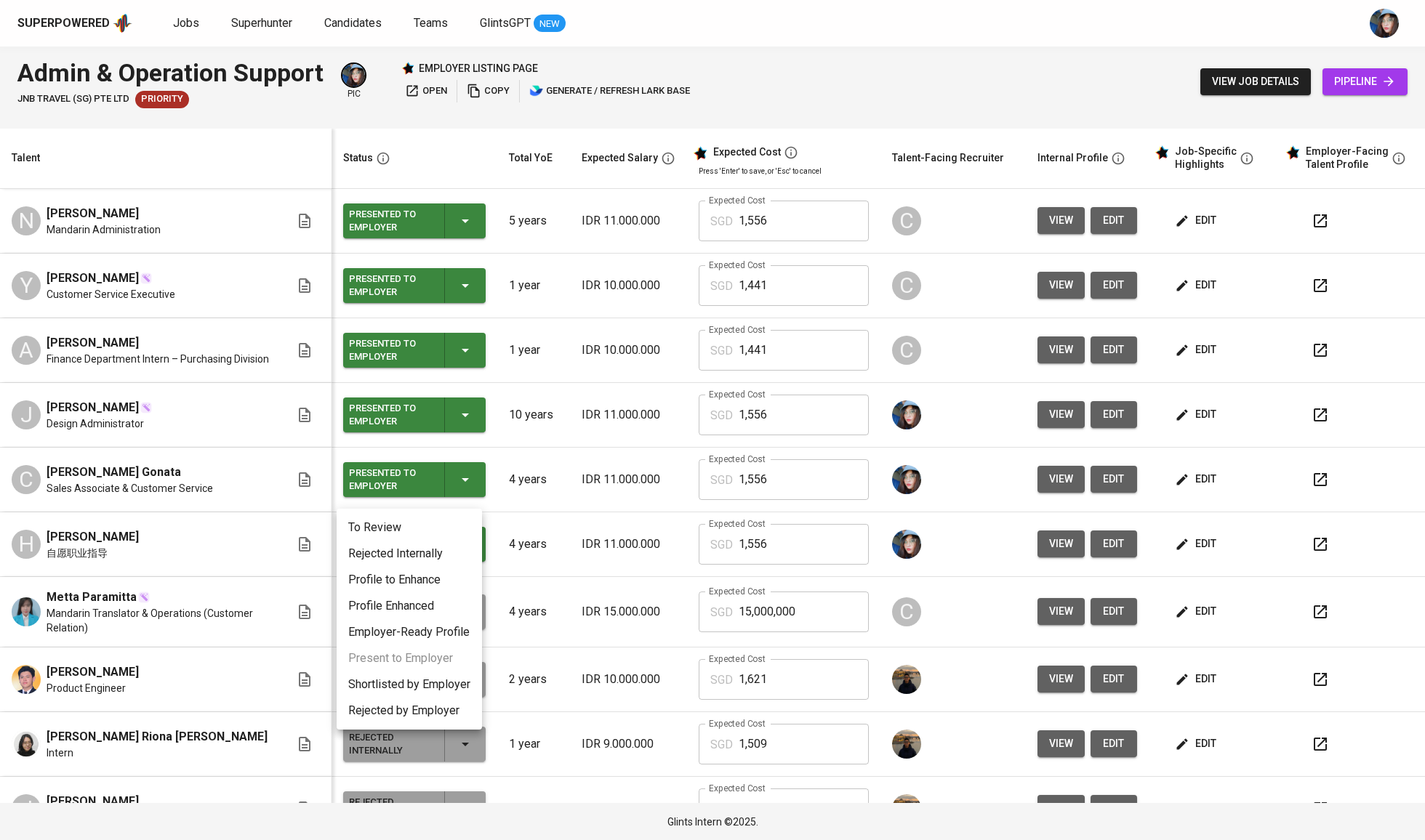
click at [424, 683] on li "Shortlisted by Employer" at bounding box center [409, 684] width 145 height 26
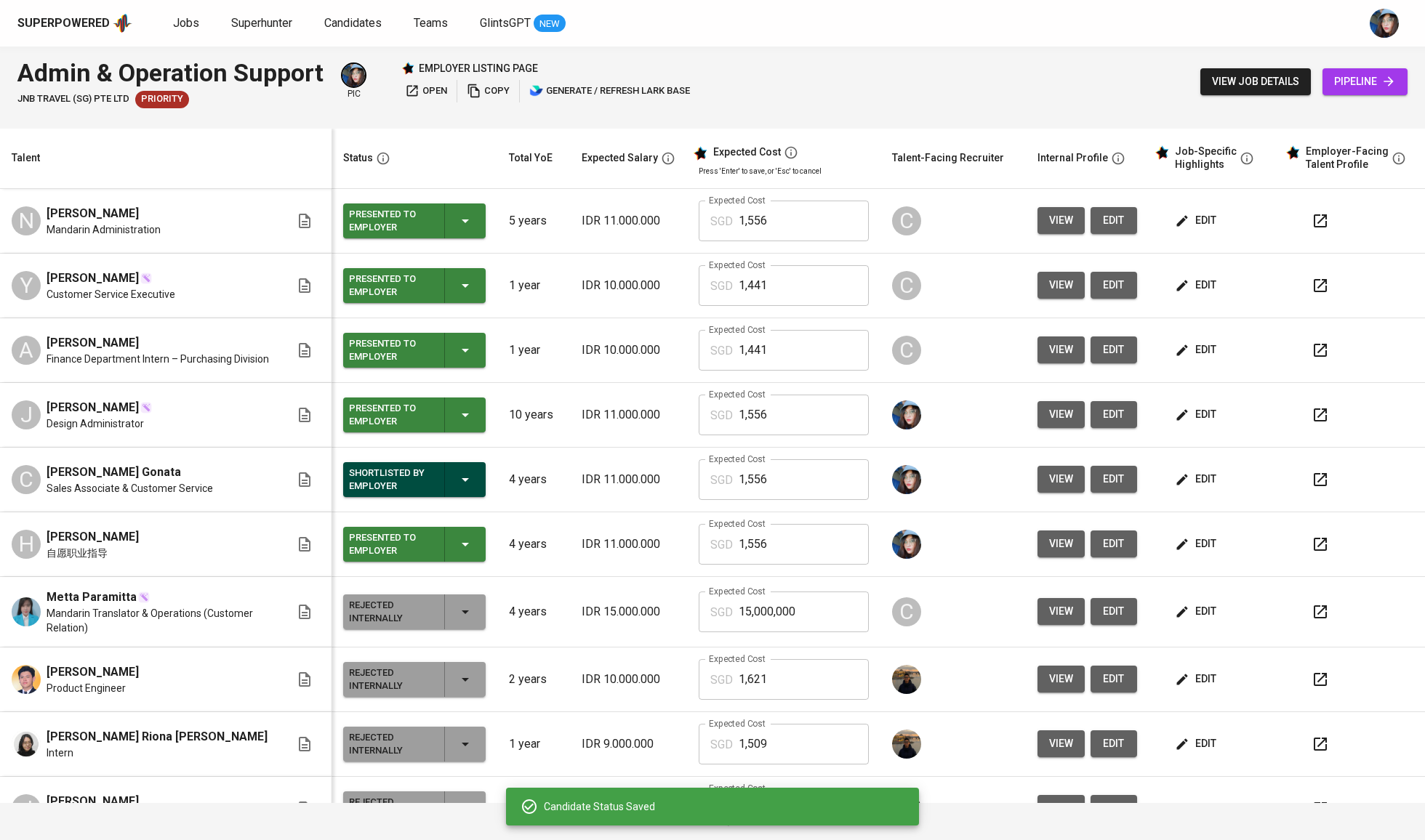
click at [457, 227] on icon "button" at bounding box center [465, 221] width 18 height 18
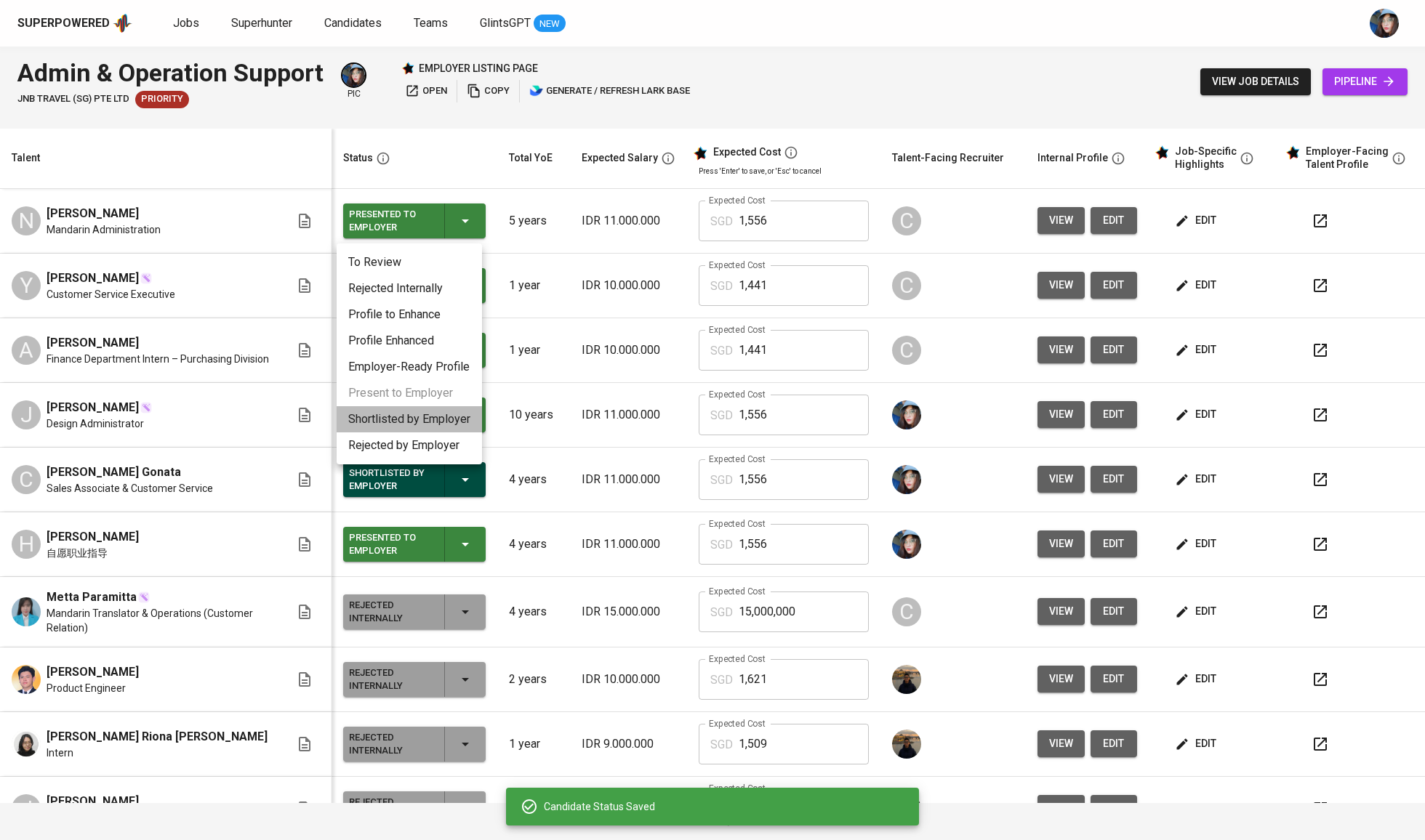
click at [445, 410] on li "Shortlisted by Employer" at bounding box center [409, 418] width 145 height 26
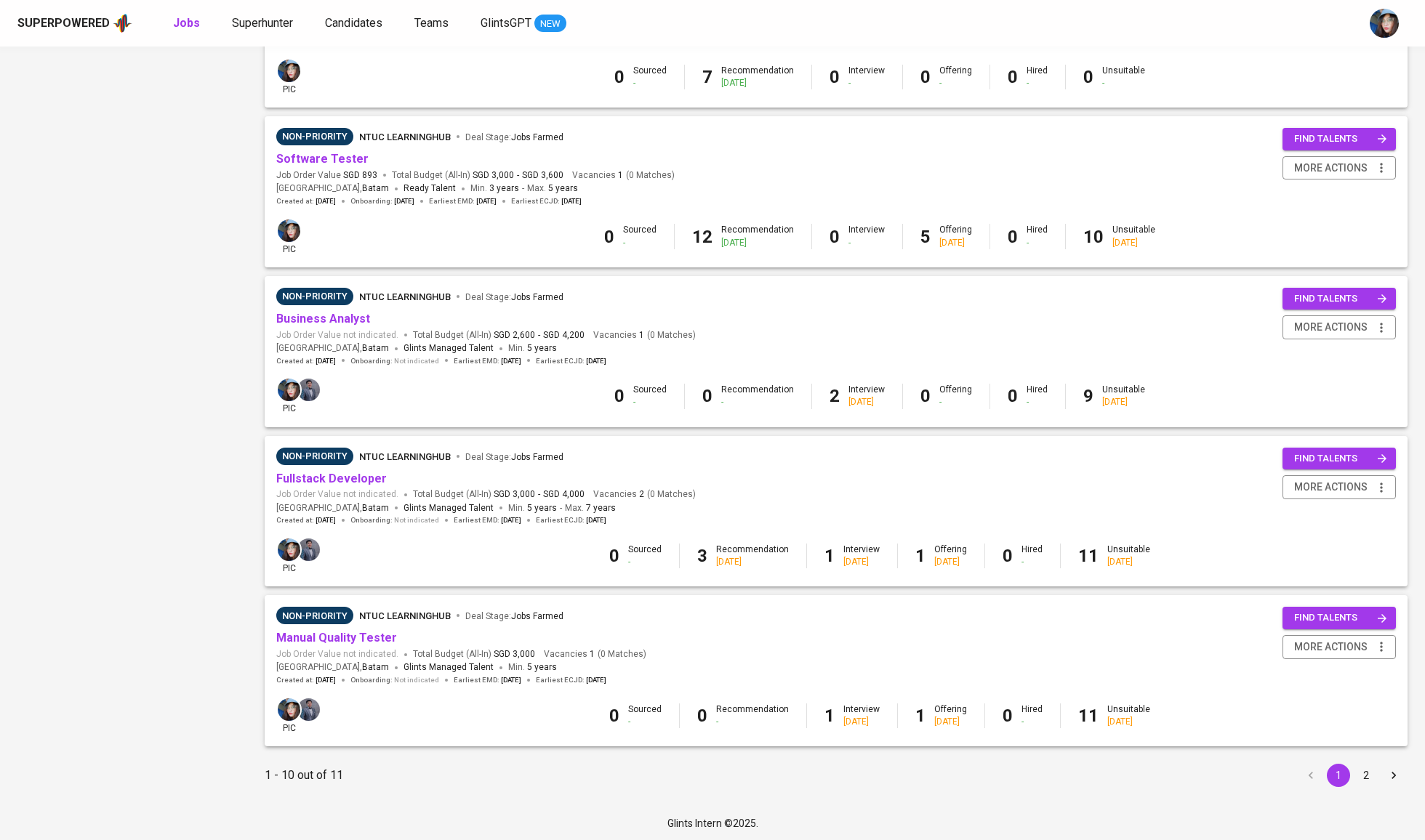
scroll to position [1055, 0]
